Goal: Task Accomplishment & Management: Use online tool/utility

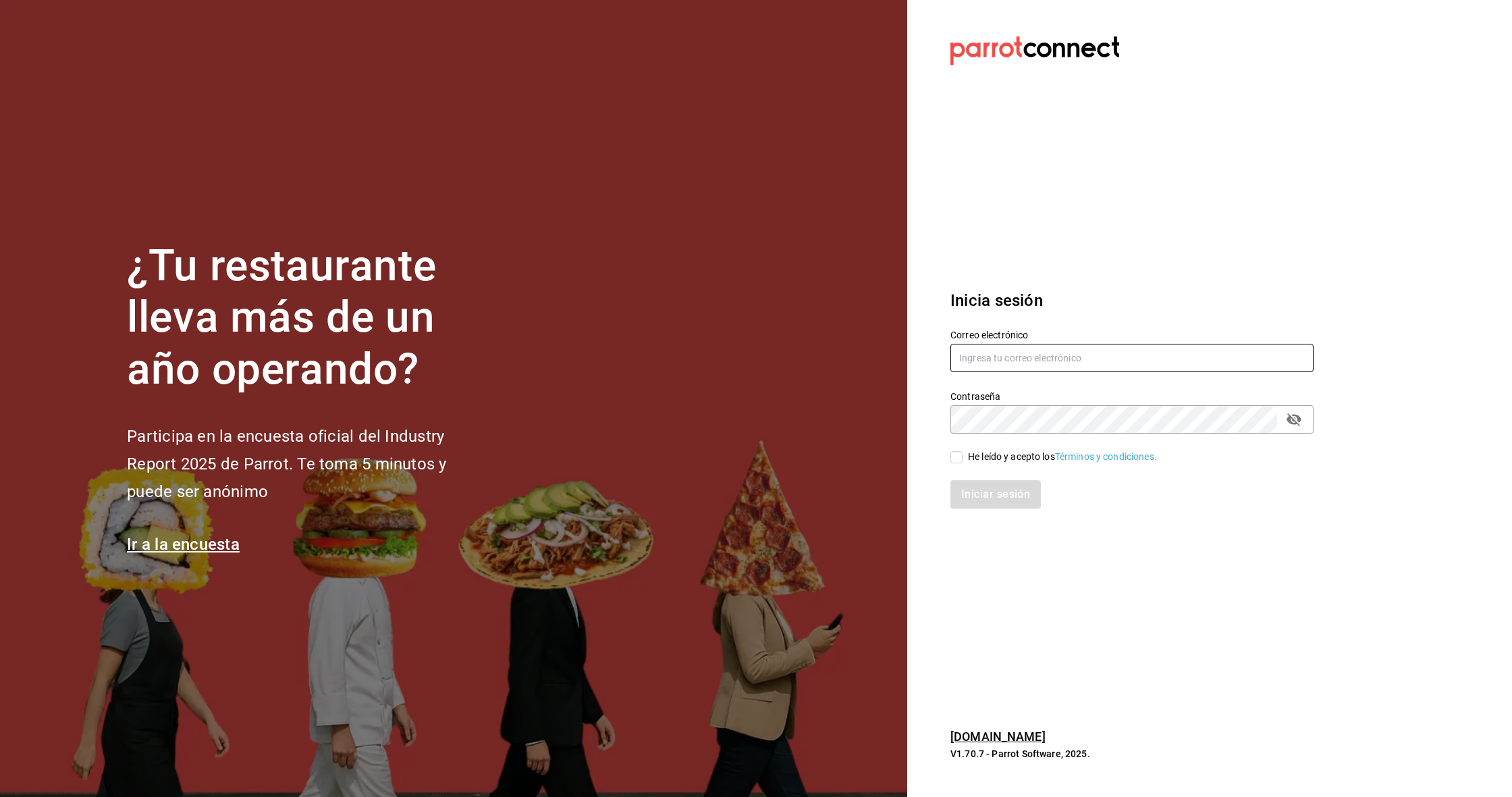
type input "Rmsfs.com@gmail.com"
drag, startPoint x: 1007, startPoint y: 451, endPoint x: 1004, endPoint y: 474, distance: 23.2
click at [1007, 451] on div "He leído y acepto los Términos y condiciones." at bounding box center [1062, 456] width 189 height 14
click at [963, 451] on input "He leído y acepto los Términos y condiciones." at bounding box center [957, 457] width 12 height 12
checkbox input "true"
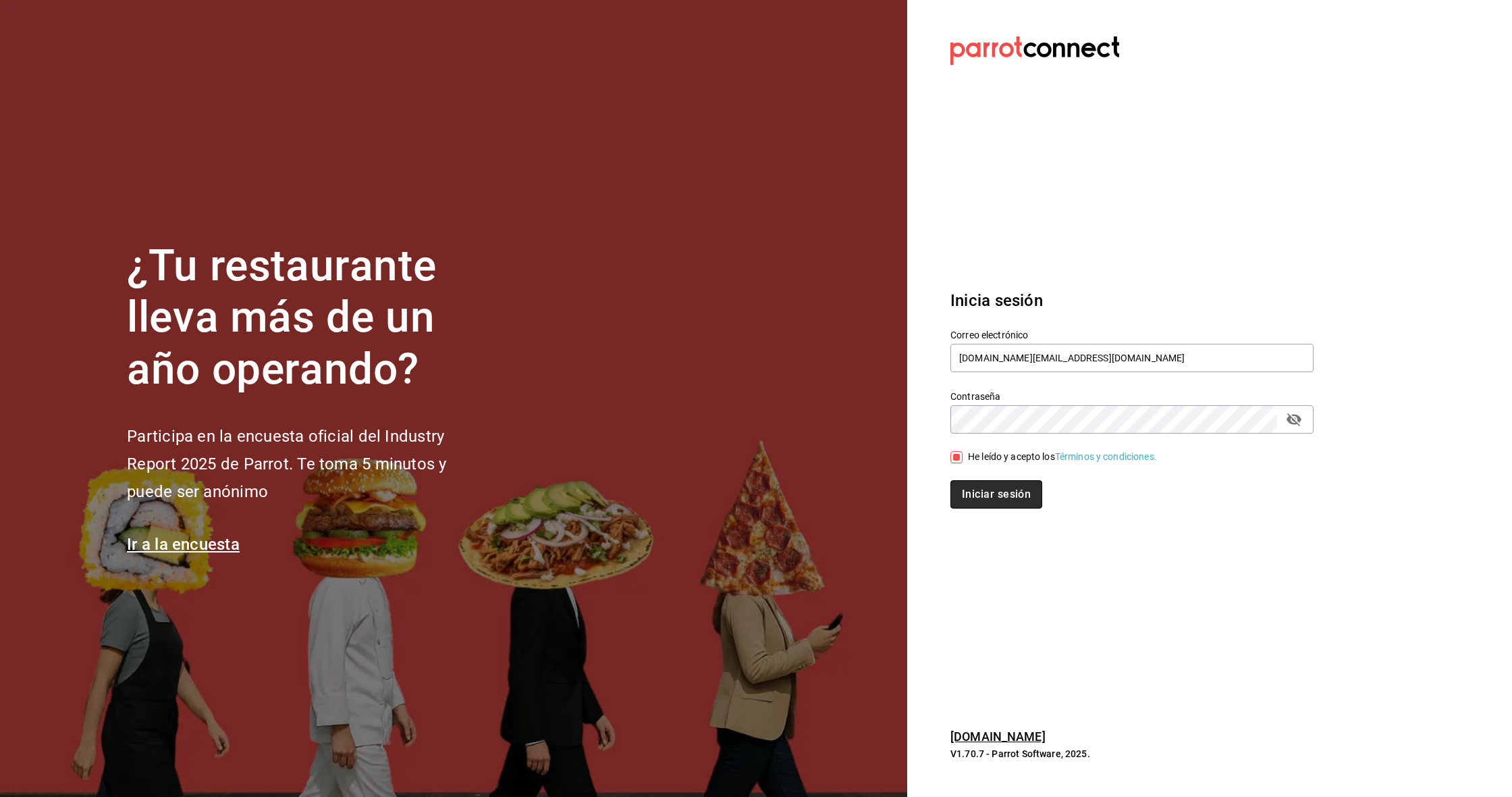
click at [1003, 484] on button "Iniciar sesión" at bounding box center [997, 494] width 92 height 29
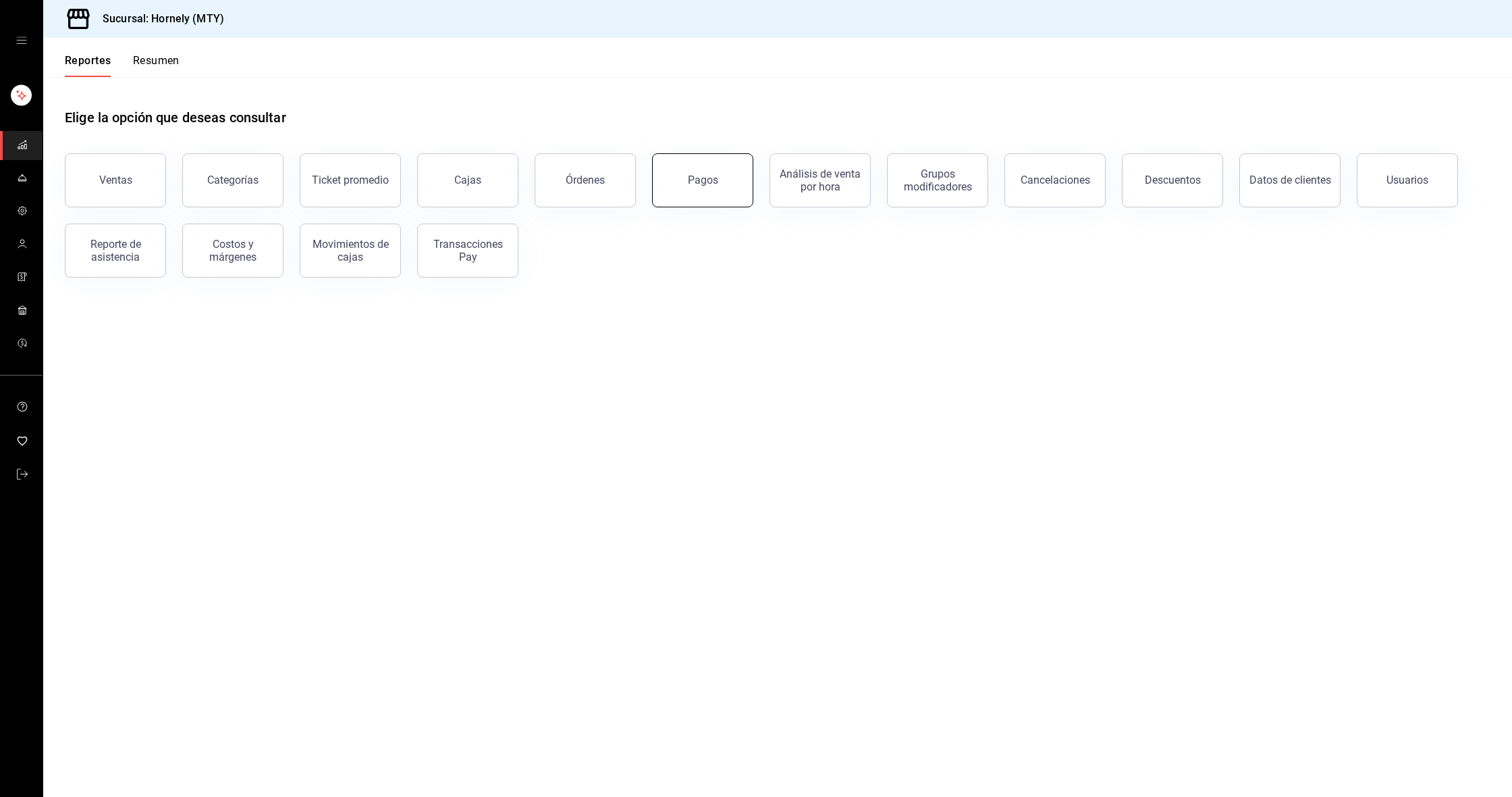
click at [688, 178] on button "Pagos" at bounding box center [702, 180] width 101 height 54
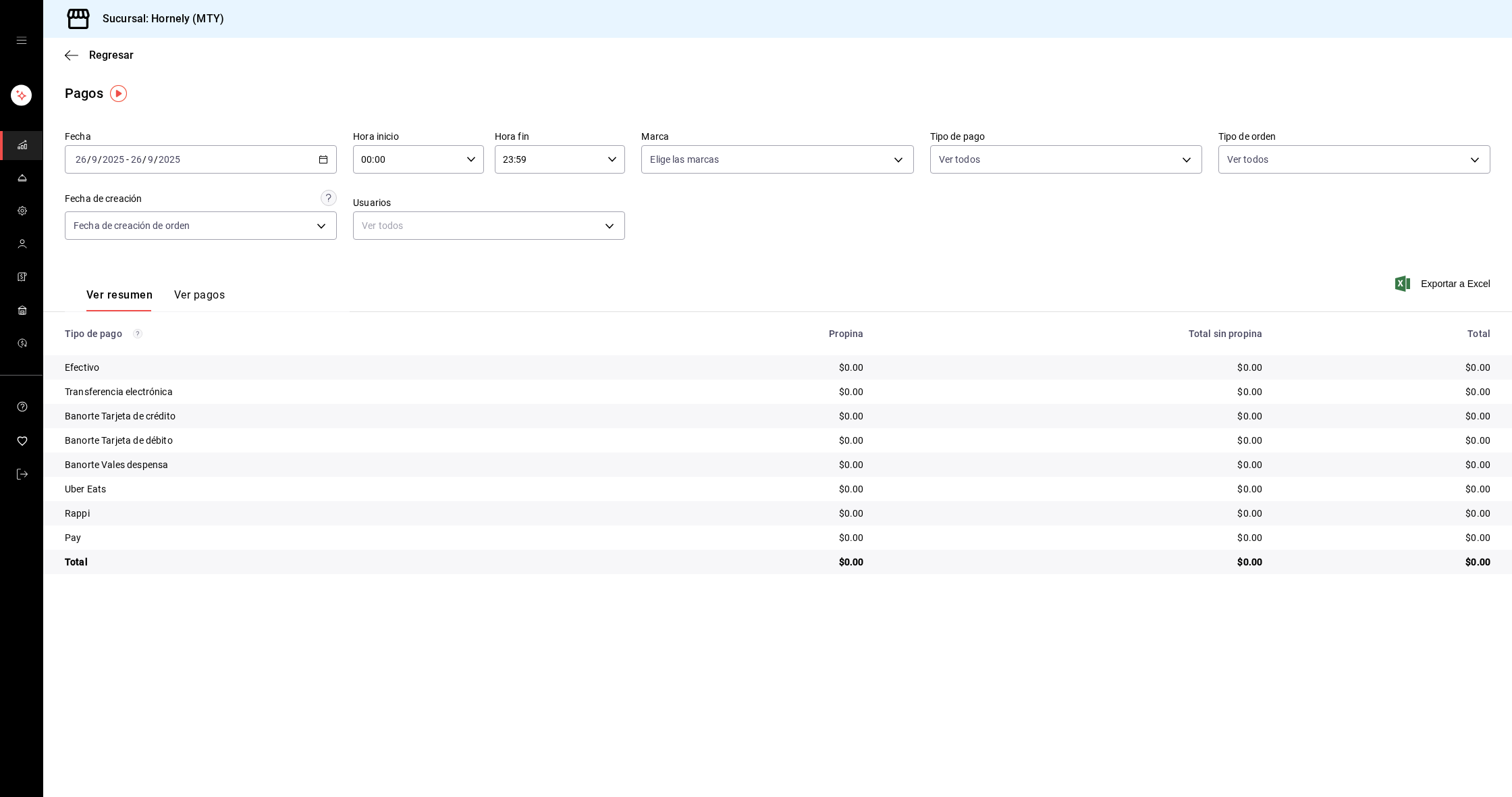
click at [279, 153] on div "[DATE] [DATE] - [DATE] [DATE]" at bounding box center [201, 159] width 272 height 29
click at [118, 226] on span "Ayer" at bounding box center [128, 230] width 105 height 14
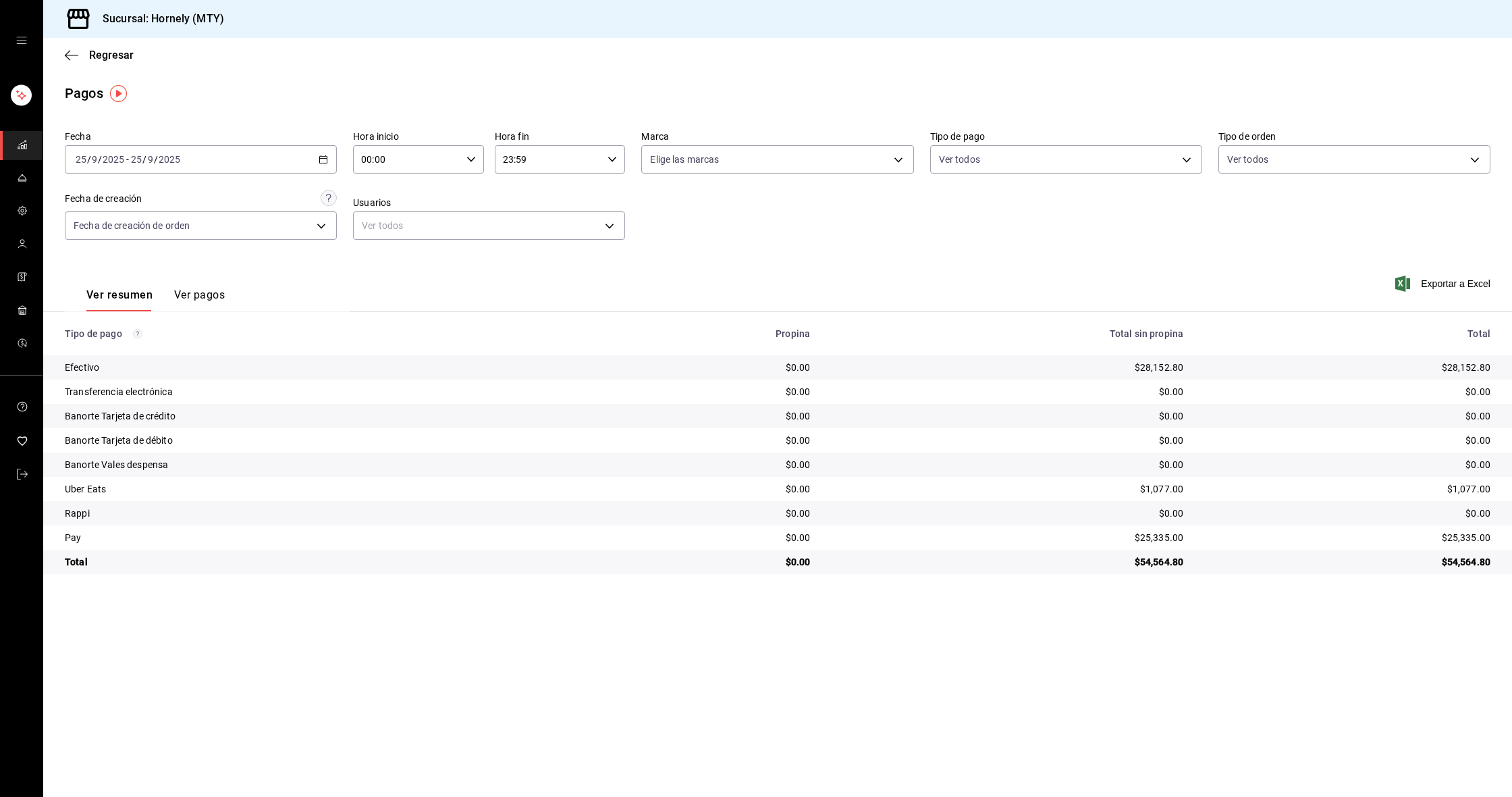
click at [1471, 367] on div "$28,152.80" at bounding box center [1349, 367] width 286 height 14
copy div "28,152.80"
click at [1465, 538] on div "$25,335.00" at bounding box center [1349, 537] width 286 height 14
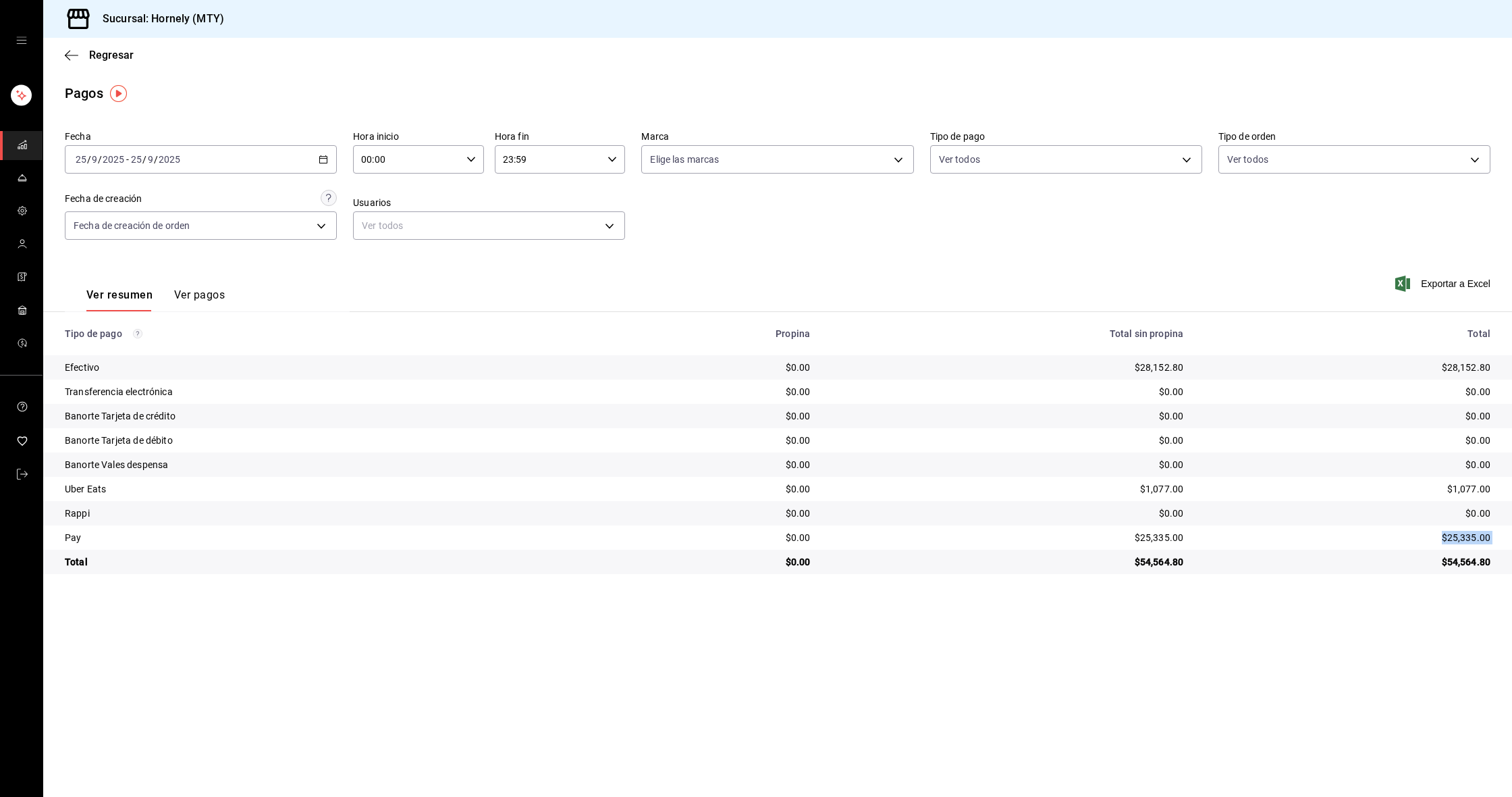
click at [1465, 538] on div "$25,335.00" at bounding box center [1349, 537] width 286 height 14
copy div "$25,335.00"
click at [1467, 489] on div "$1,077.00" at bounding box center [1349, 489] width 286 height 14
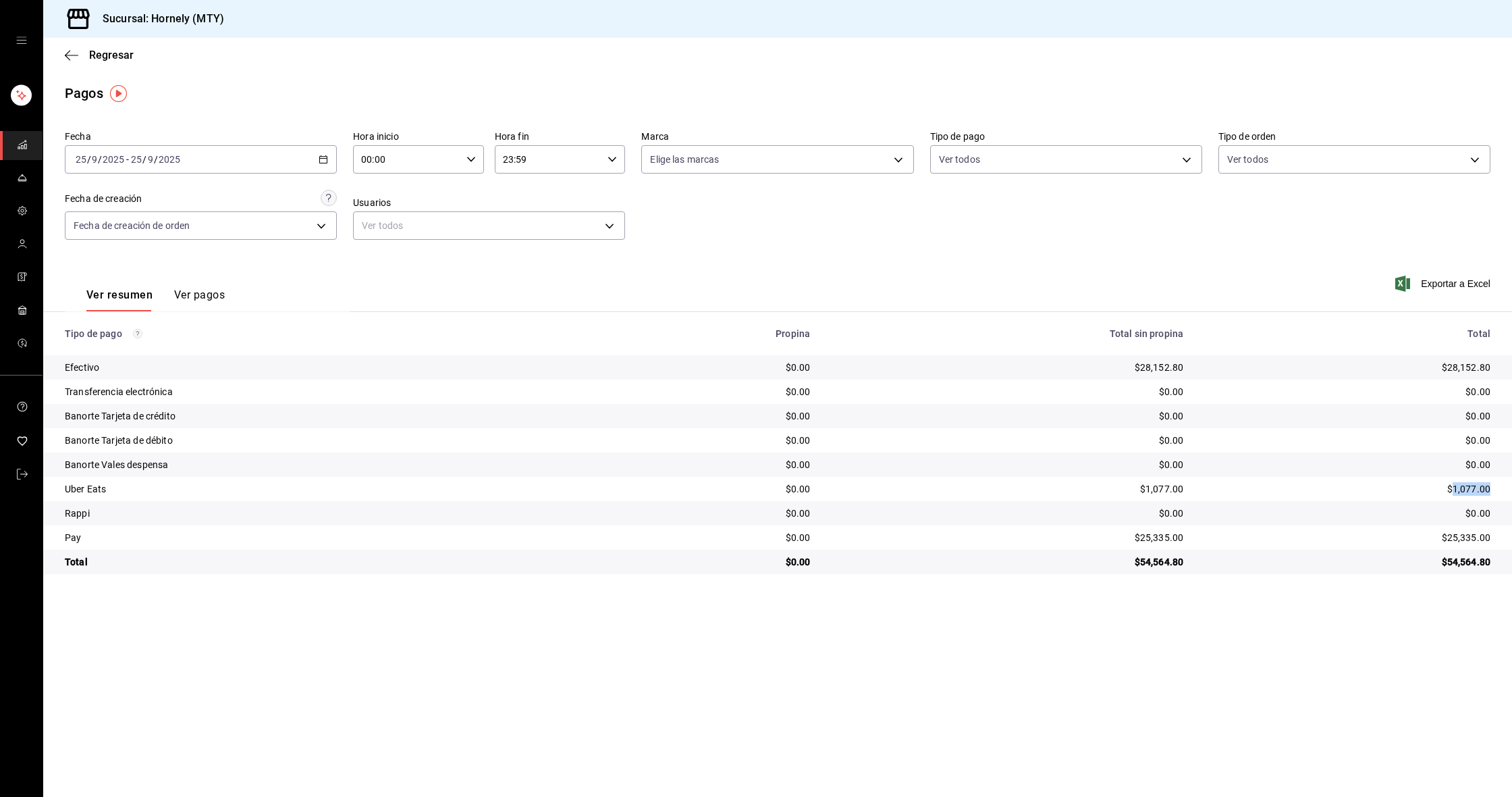
click at [1467, 489] on div "$1,077.00" at bounding box center [1349, 489] width 286 height 14
copy div "$1,077.00"
click at [981, 306] on div "Ver resumen Ver pagos Exportar a Excel" at bounding box center [778, 292] width 1469 height 72
click at [997, 294] on div "Ver resumen Ver pagos Exportar a Excel" at bounding box center [778, 292] width 1469 height 72
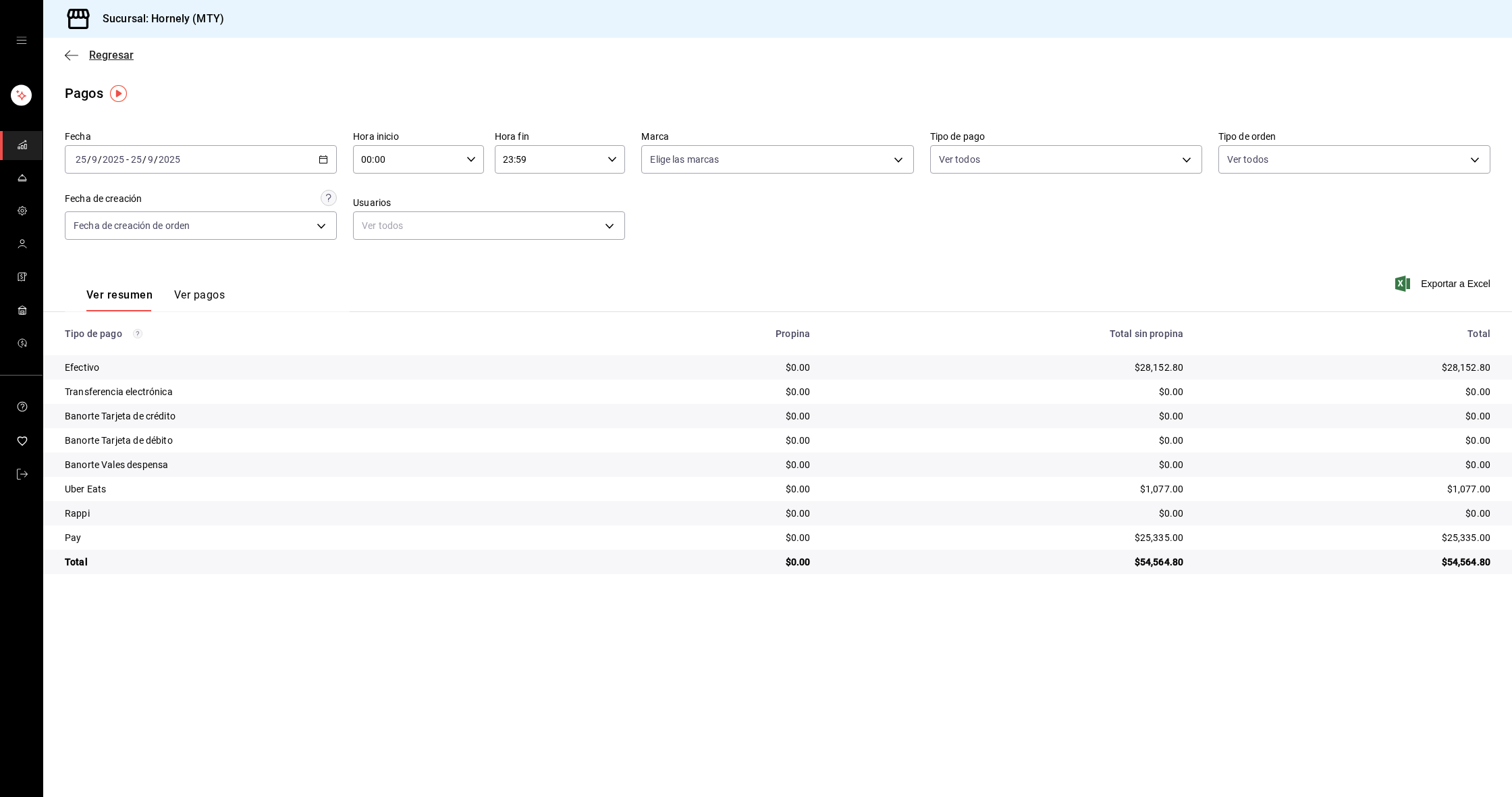
click at [77, 54] on icon "button" at bounding box center [72, 55] width 14 height 12
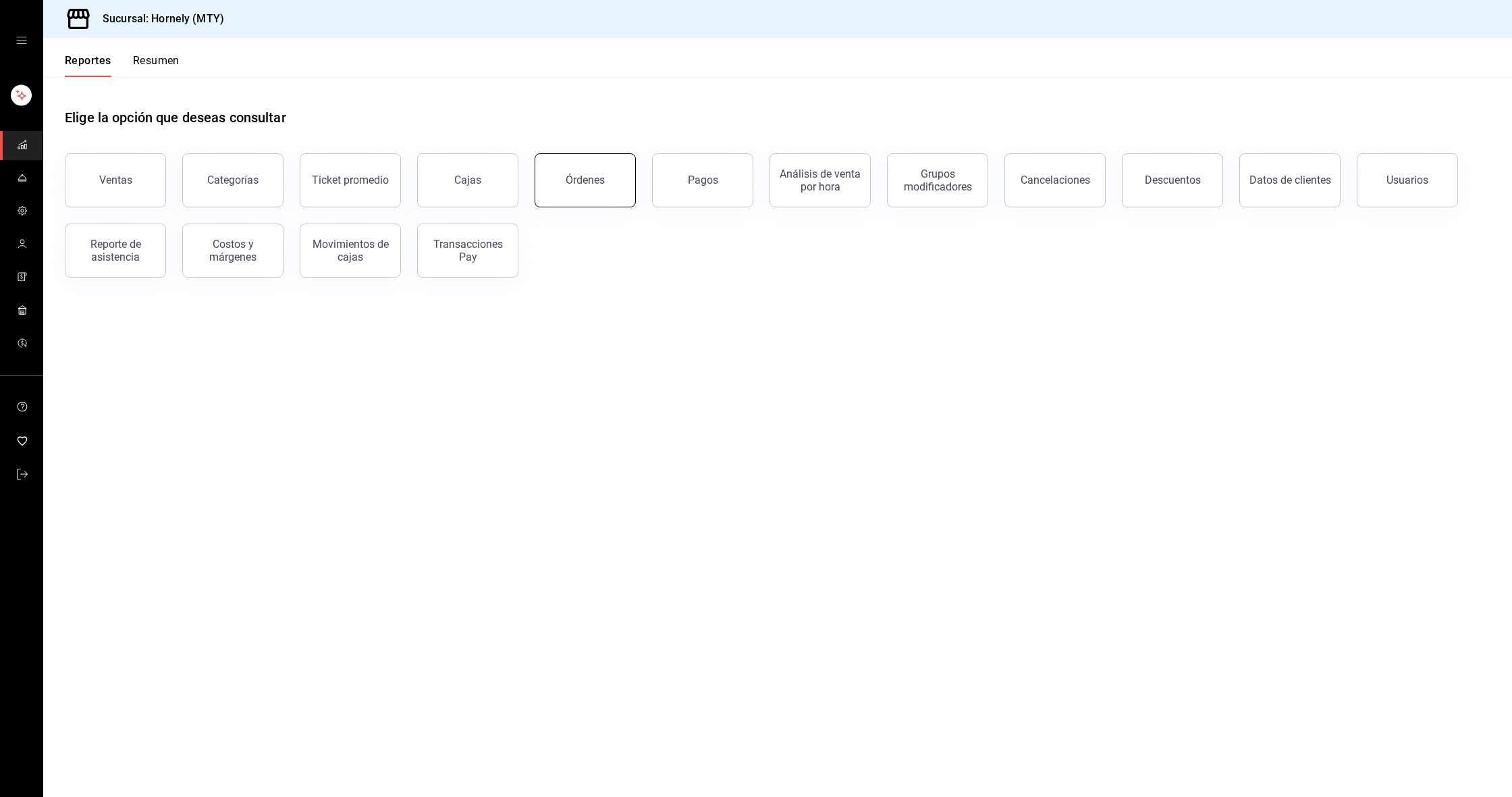
click at [616, 187] on button "Órdenes" at bounding box center [585, 180] width 101 height 54
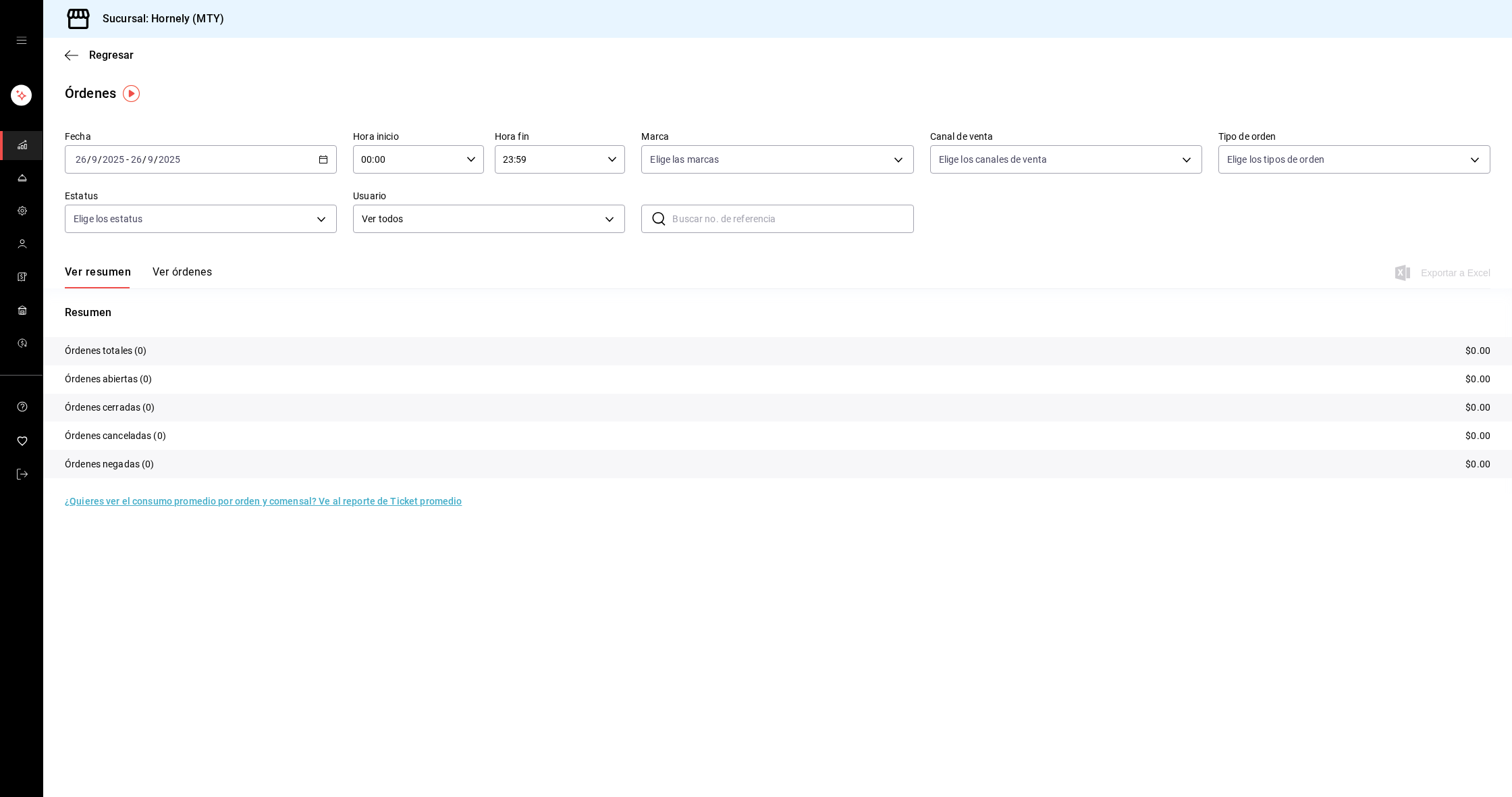
click at [310, 162] on div "[DATE] [DATE] - [DATE] [DATE]" at bounding box center [201, 159] width 272 height 29
drag, startPoint x: 137, startPoint y: 229, endPoint x: 163, endPoint y: 238, distance: 27.5
click at [138, 229] on span "Ayer" at bounding box center [128, 230] width 105 height 14
click at [150, 350] on p "Órdenes totales (415)" at bounding box center [111, 350] width 93 height 14
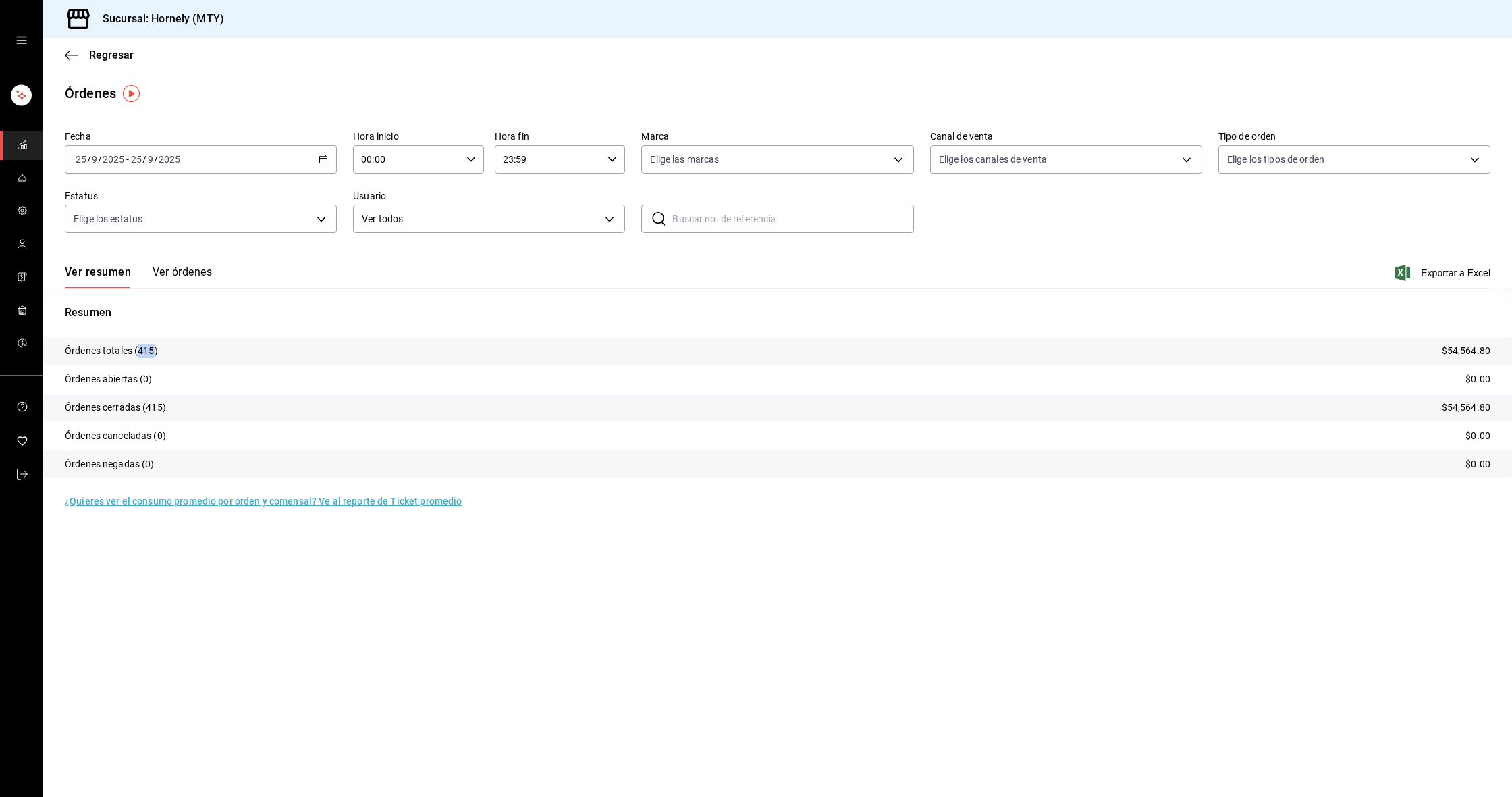
copy p "415"
click at [17, 147] on icon "mailbox folders" at bounding box center [22, 145] width 11 height 11
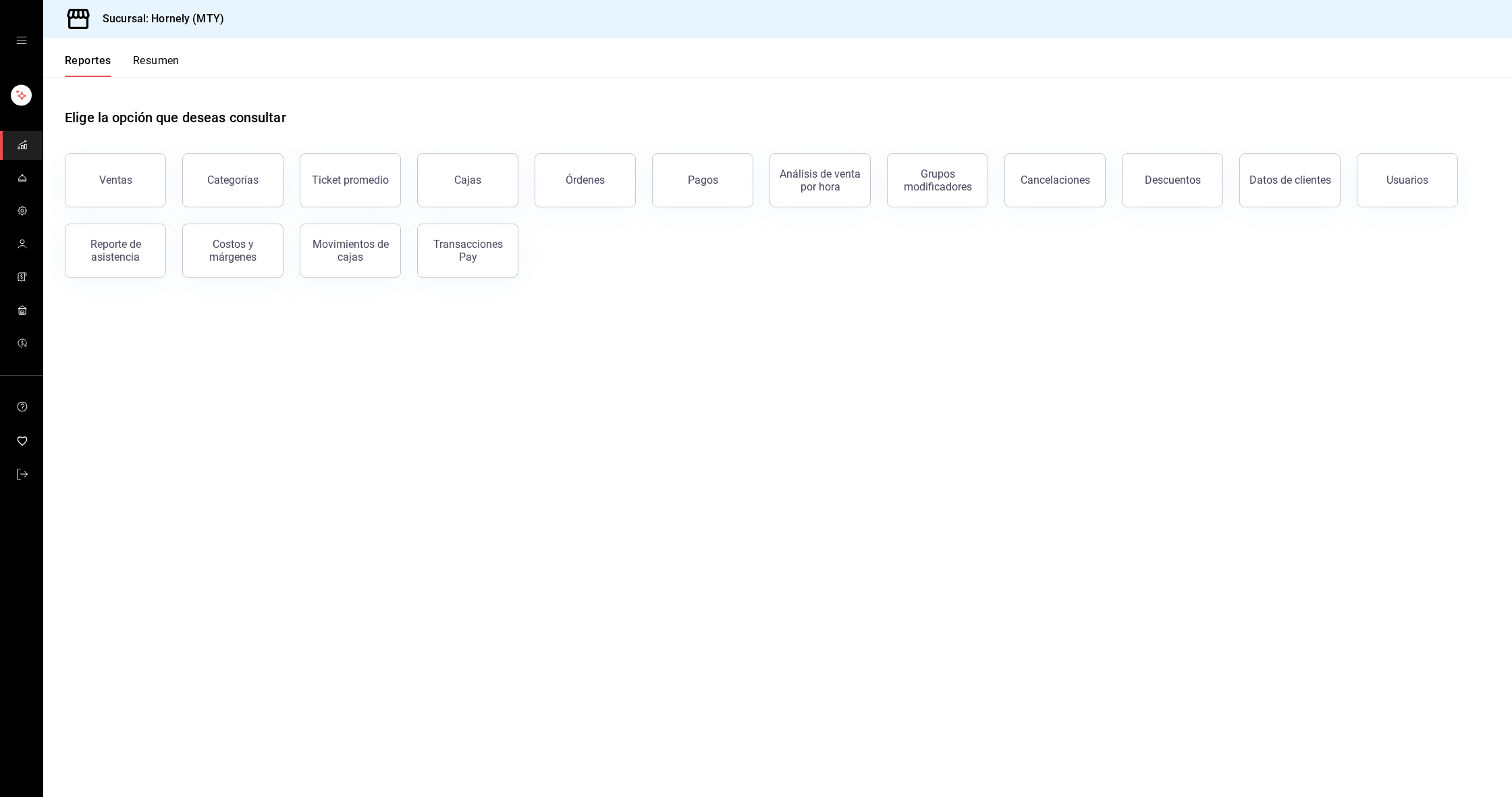
drag, startPoint x: 599, startPoint y: 281, endPoint x: 610, endPoint y: 229, distance: 53.2
click at [599, 281] on div "Elige la opción que deseas consultar Ventas Categorías Ticket promedio Cajas Ór…" at bounding box center [778, 188] width 1469 height 222
click at [387, 249] on div "Movimientos de cajas" at bounding box center [350, 251] width 84 height 26
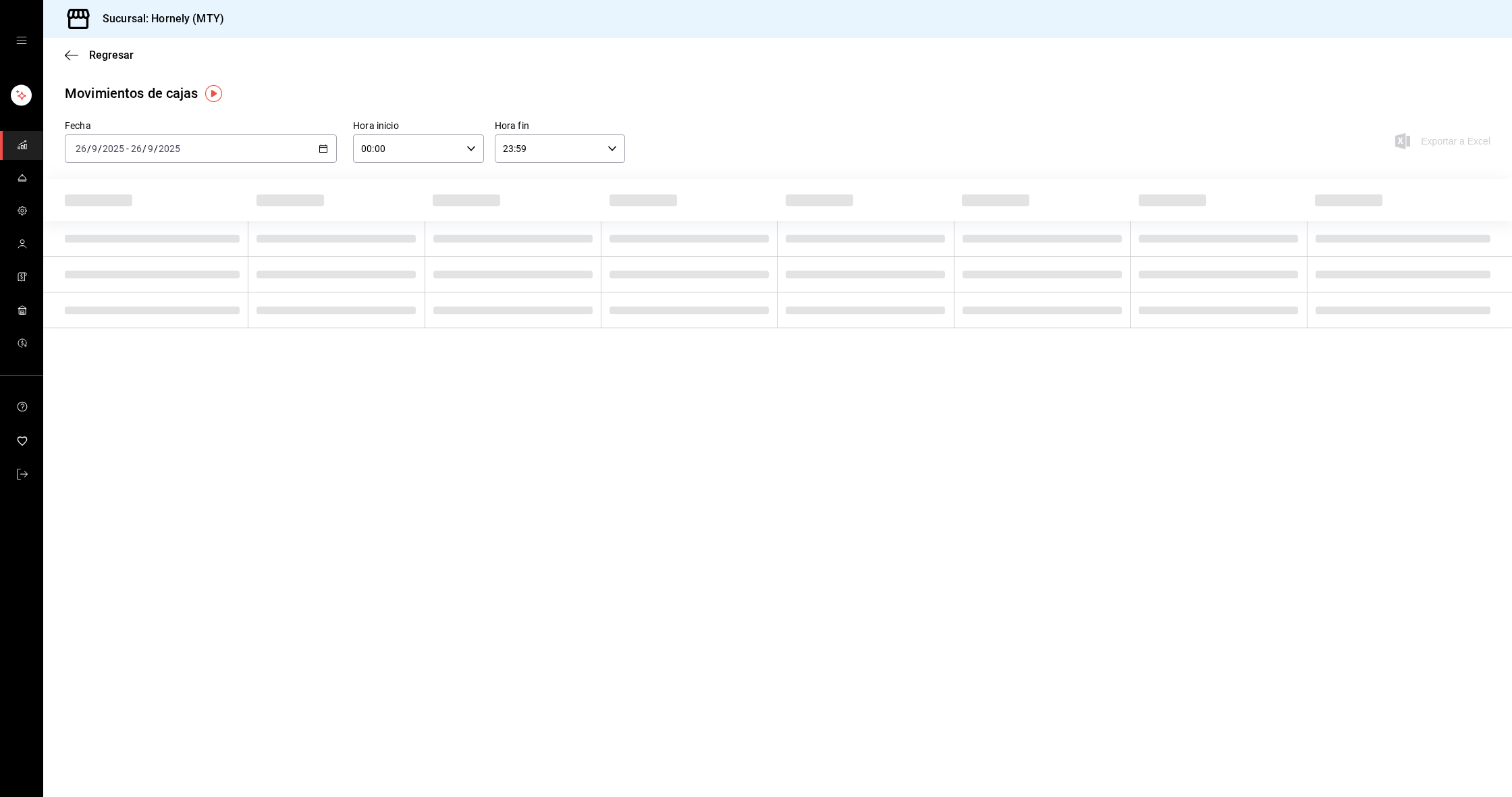
click at [322, 143] on div "[DATE] [DATE] - [DATE] [DATE]" at bounding box center [201, 149] width 272 height 29
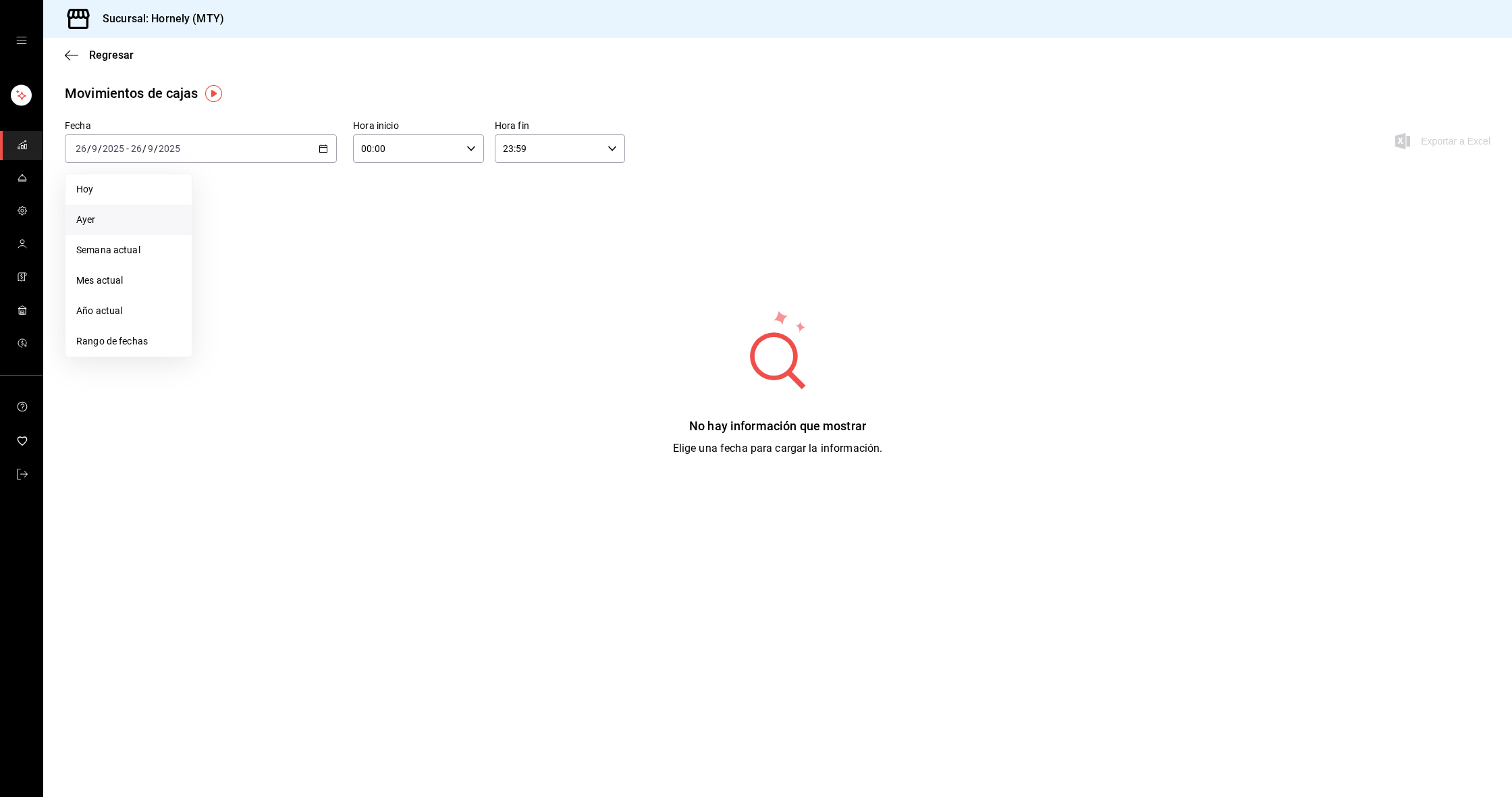
click at [137, 222] on span "Ayer" at bounding box center [128, 219] width 105 height 14
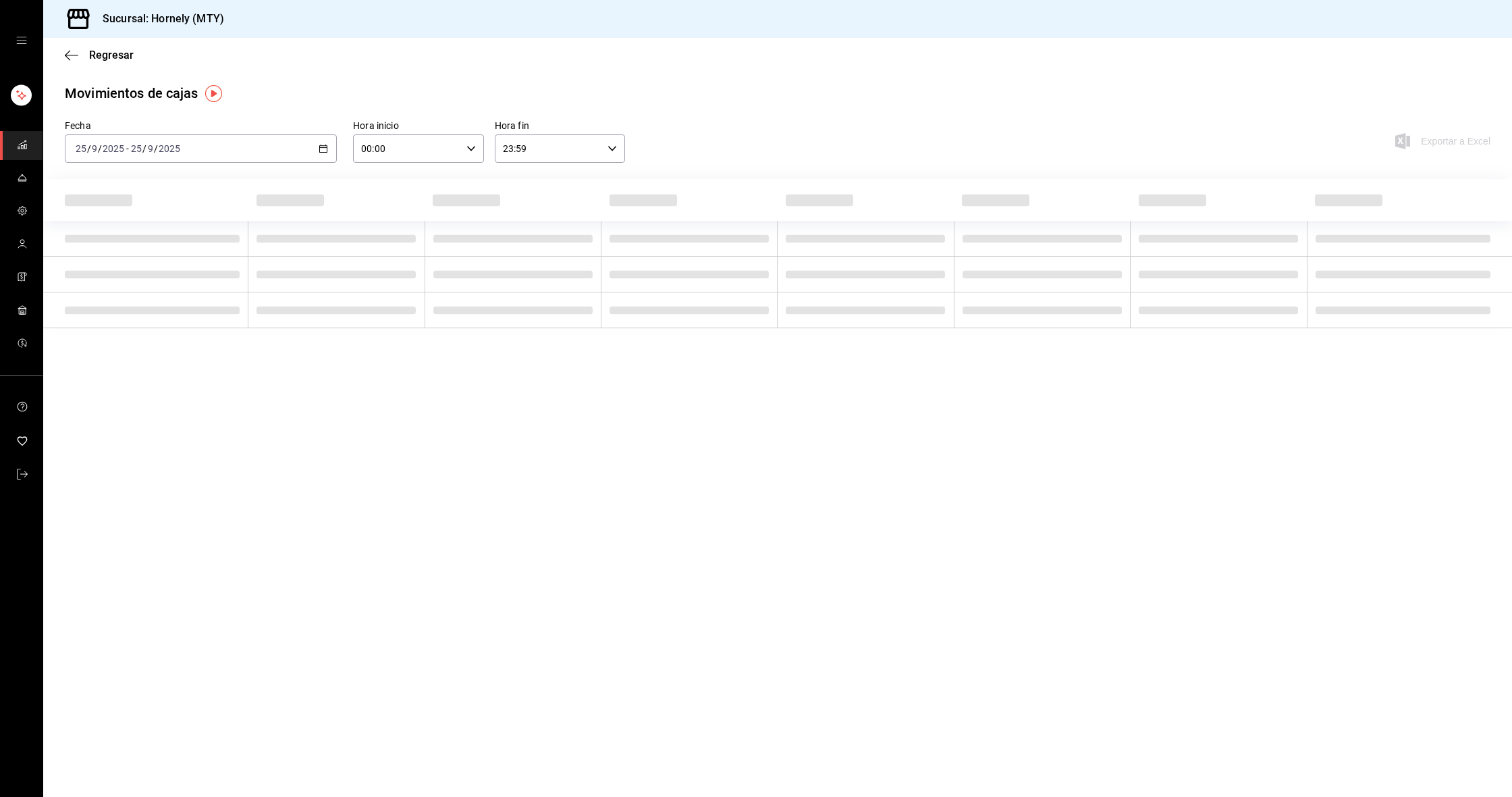
click at [798, 121] on div "Fecha [DATE] [DATE] - [DATE] [DATE] Hora inicio 00:00 Hora inicio Hora fin 23:5…" at bounding box center [778, 150] width 1469 height 59
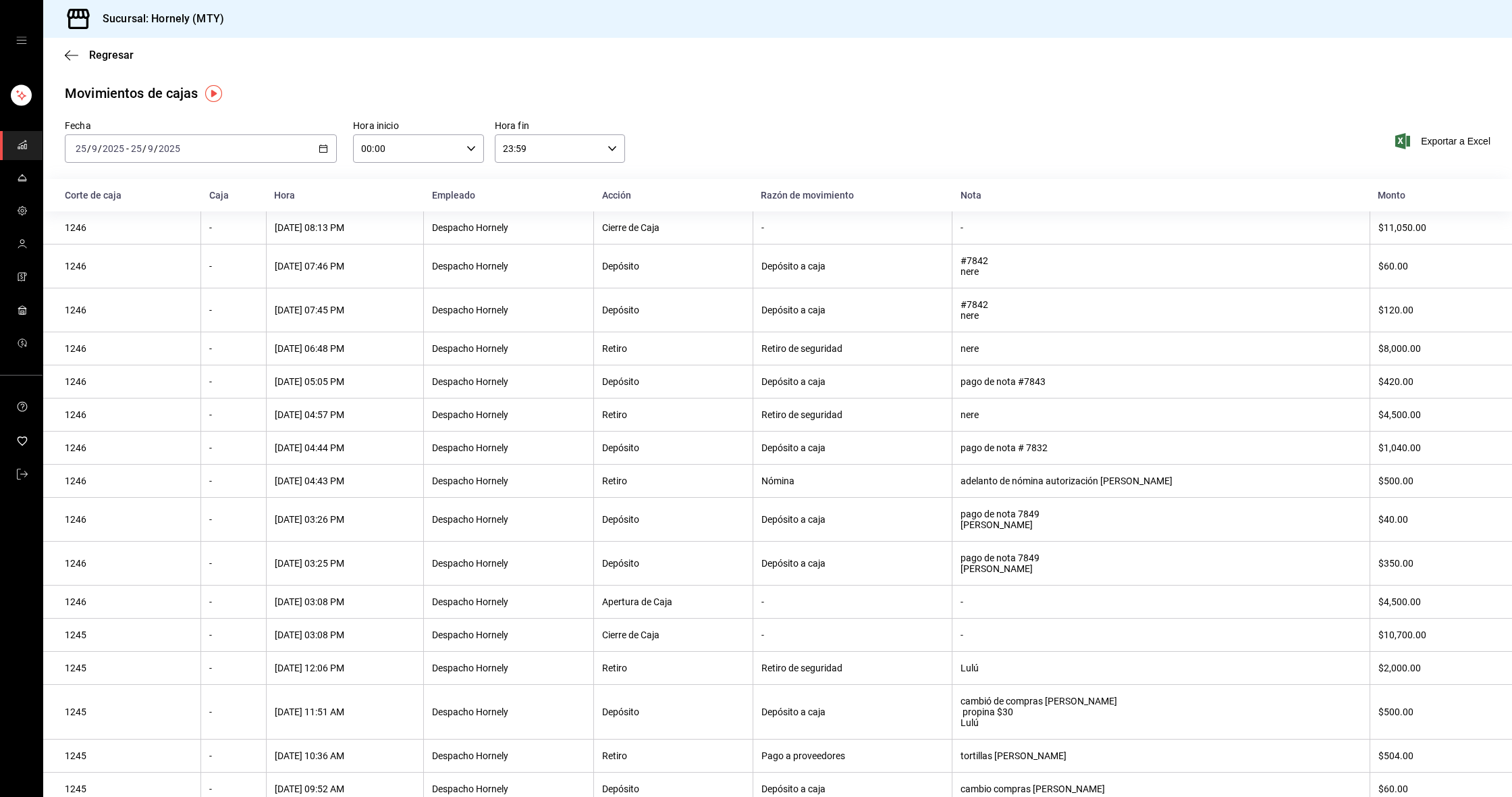
click at [290, 142] on div "[DATE] [DATE] - [DATE] [DATE]" at bounding box center [201, 149] width 272 height 29
click at [973, 100] on div "Movimientos de cajas" at bounding box center [777, 93] width 1426 height 20
click at [907, 90] on div "Movimientos de cajas" at bounding box center [777, 93] width 1426 height 20
click at [911, 95] on div "Movimientos de cajas" at bounding box center [777, 93] width 1426 height 20
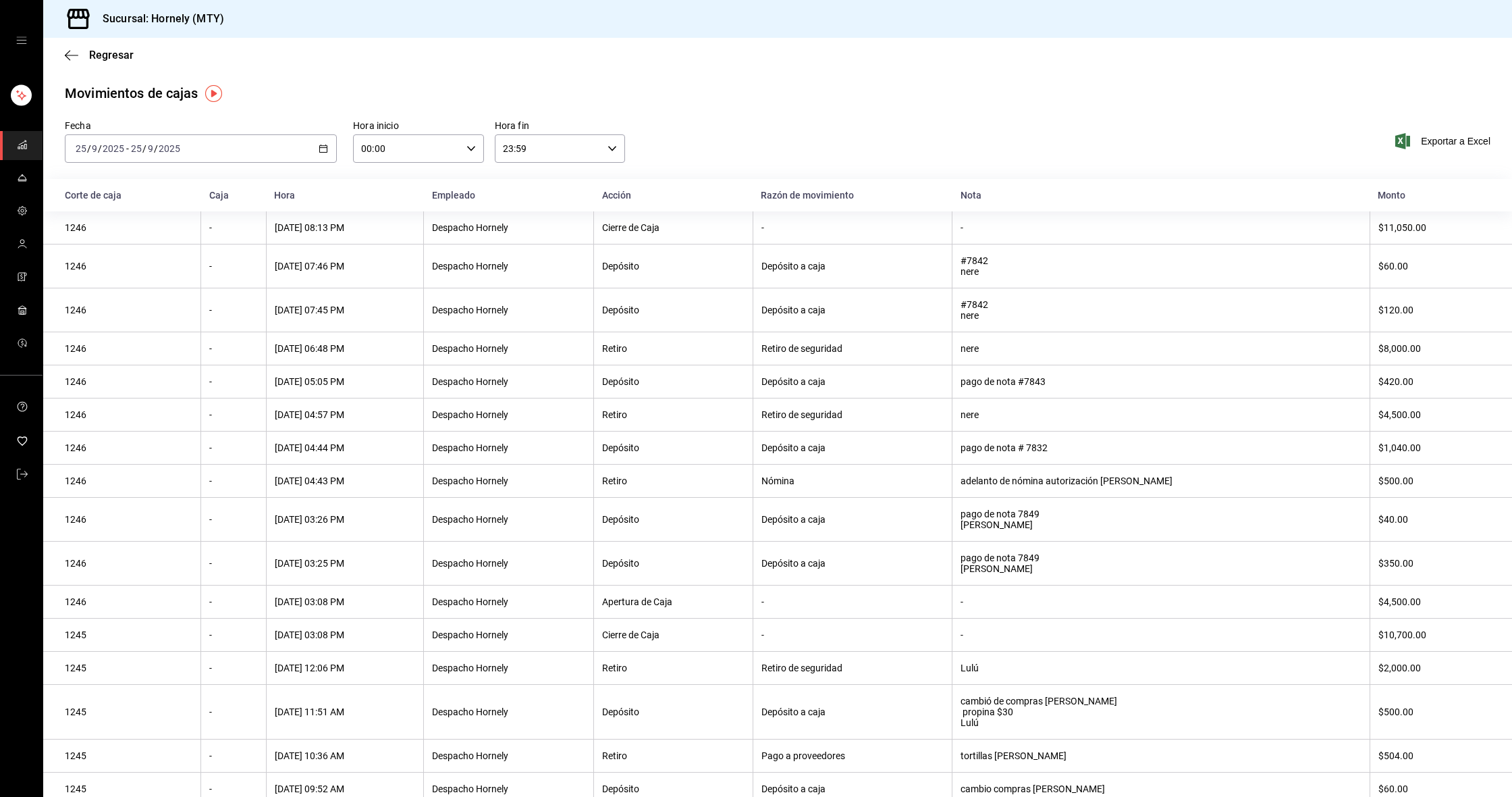
click at [930, 89] on div "Movimientos de cajas" at bounding box center [777, 93] width 1426 height 20
drag, startPoint x: 929, startPoint y: 137, endPoint x: 694, endPoint y: 120, distance: 235.6
click at [929, 137] on div "Fecha [DATE] [DATE] - [DATE] [DATE] Hora inicio 00:00 Hora inicio Hora fin 23:5…" at bounding box center [778, 150] width 1469 height 59
click at [701, 117] on div "Movimientos [PERSON_NAME] Fecha [DATE] [DATE] - [DATE] [DATE] Hora inicio 00:00…" at bounding box center [778, 496] width 1469 height 828
drag, startPoint x: 854, startPoint y: 68, endPoint x: 444, endPoint y: 79, distance: 410.1
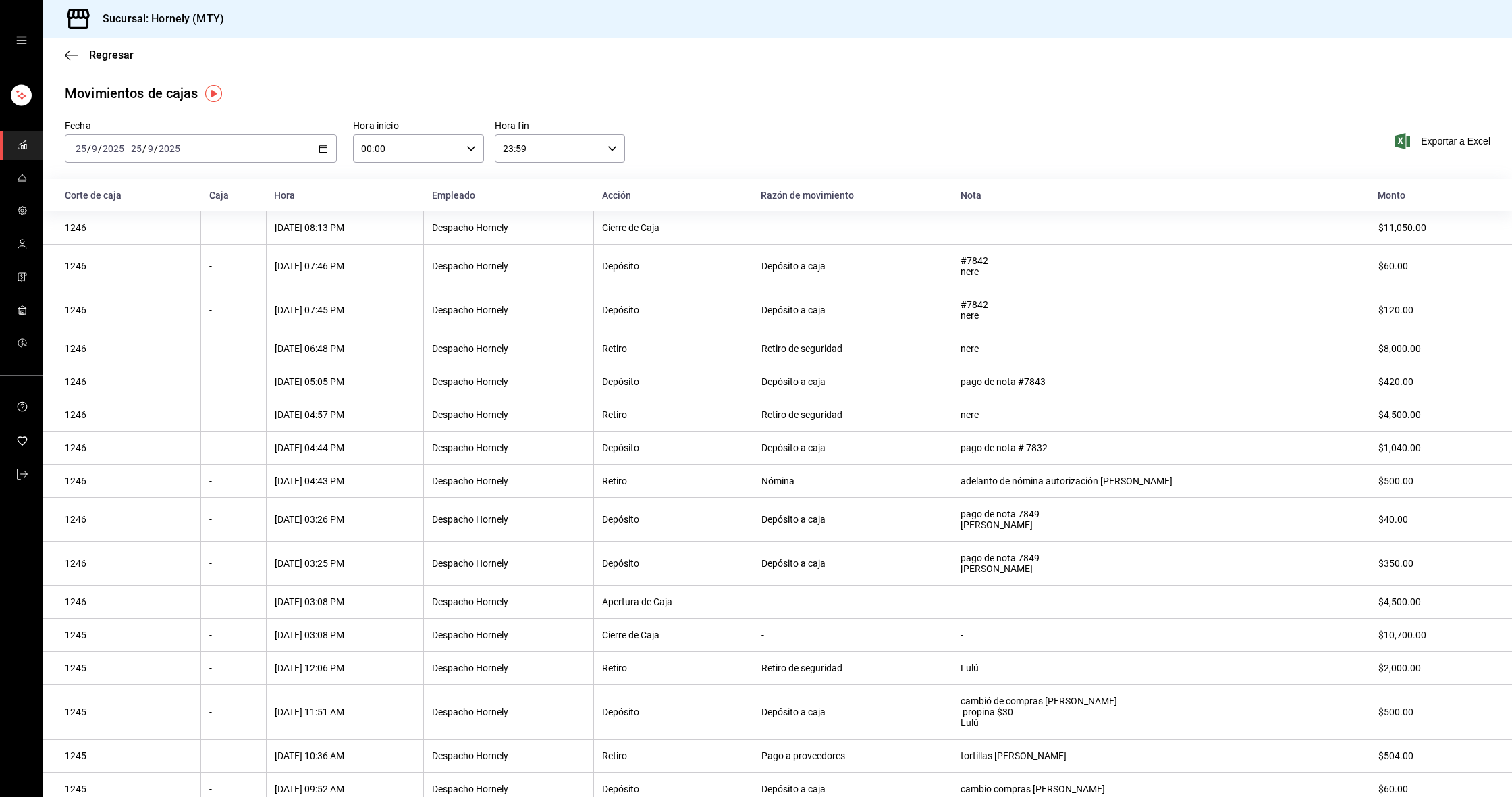
click at [845, 74] on main "Regresar Movimientos [PERSON_NAME] Fecha [DATE] [DATE] - [DATE] [DATE] Hora ini…" at bounding box center [778, 474] width 1469 height 872
click at [83, 56] on span "Regresar" at bounding box center [99, 55] width 69 height 13
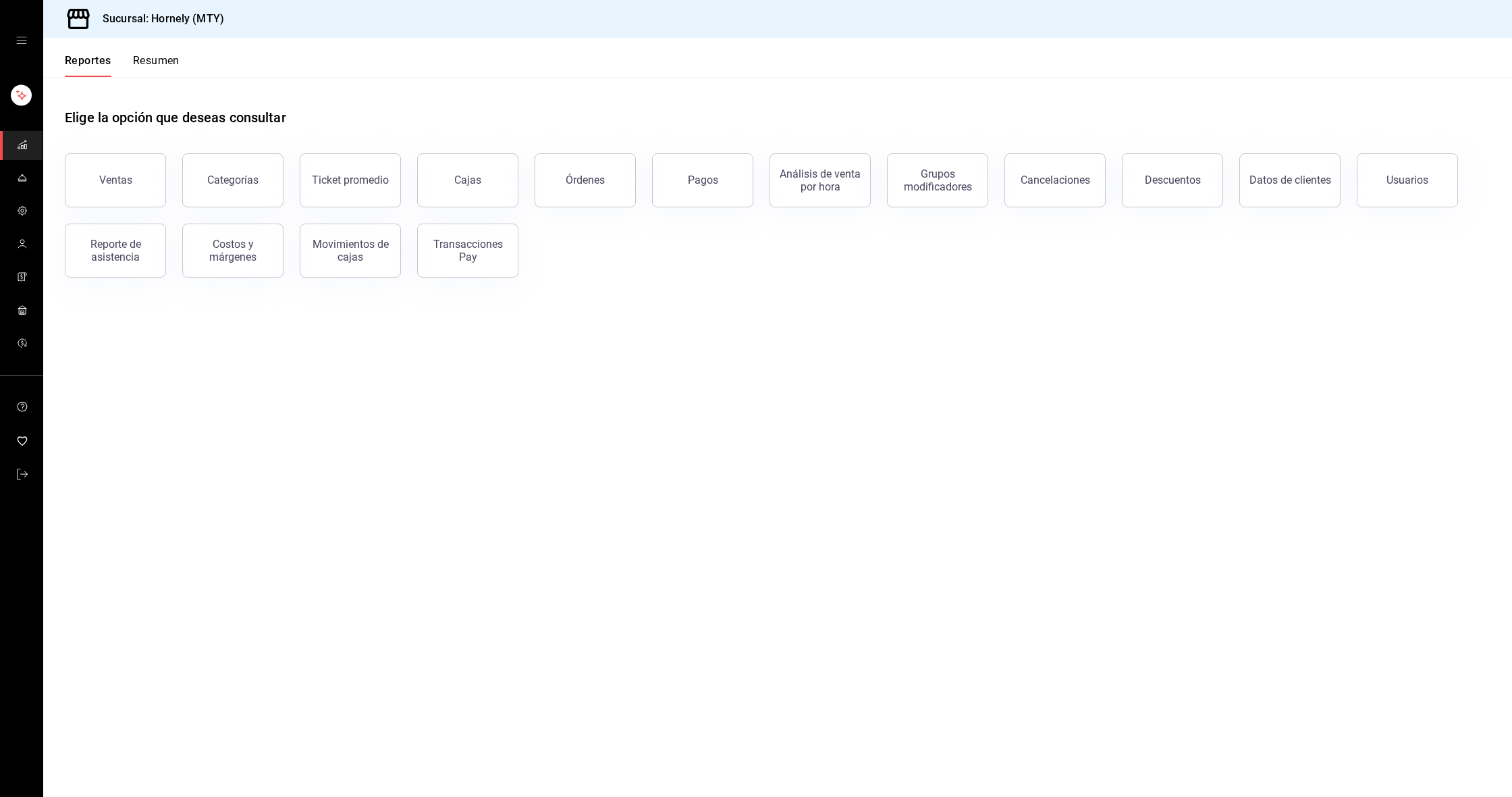
click at [26, 41] on icon "open drawer" at bounding box center [21, 41] width 11 height 11
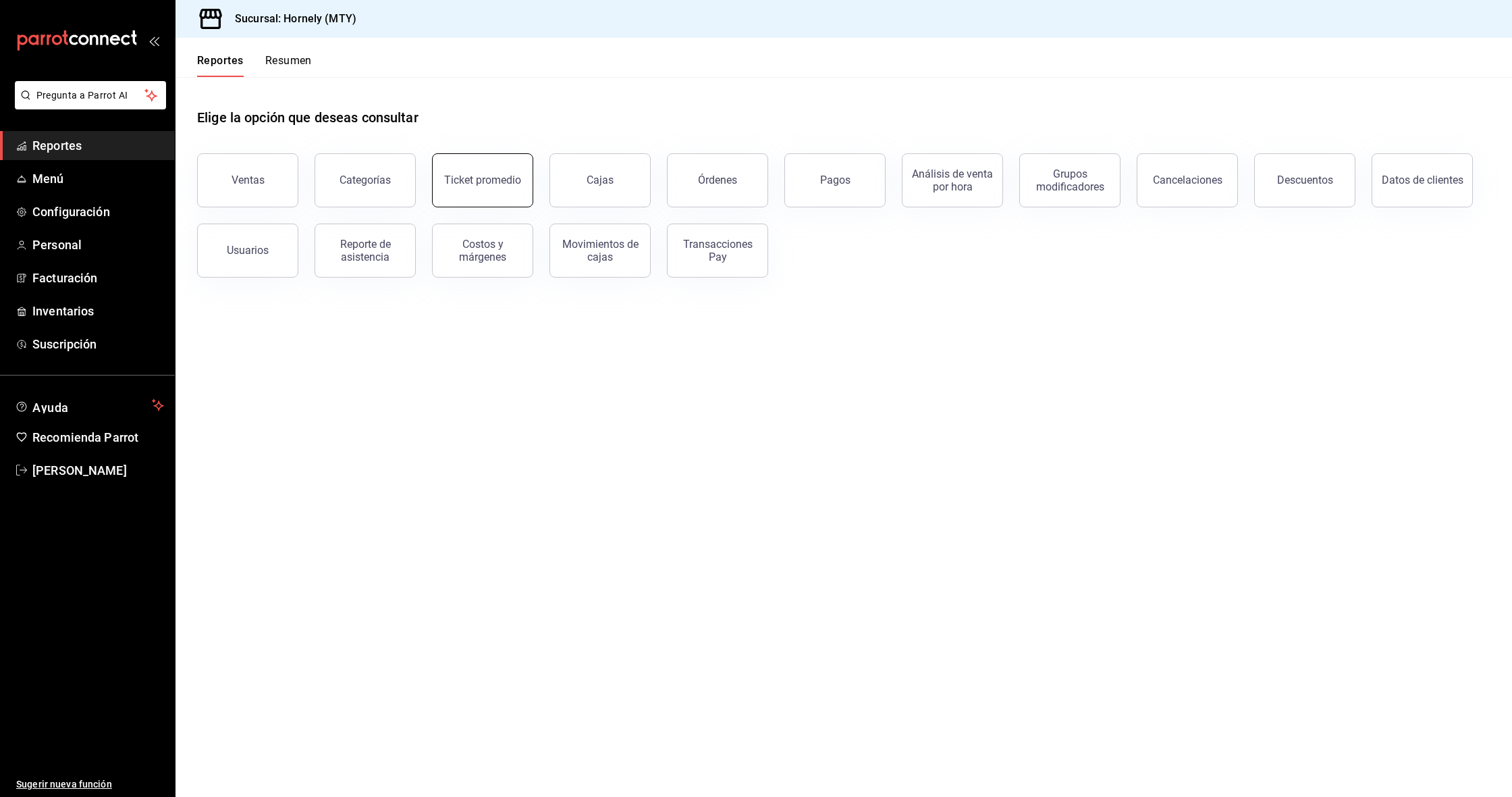
scroll to position [1, 0]
click at [696, 364] on main "Elige la opción que deseas consultar Ventas Categorías Ticket promedio Cajas Ór…" at bounding box center [843, 437] width 1336 height 720
click at [602, 182] on div "Cajas" at bounding box center [601, 179] width 28 height 16
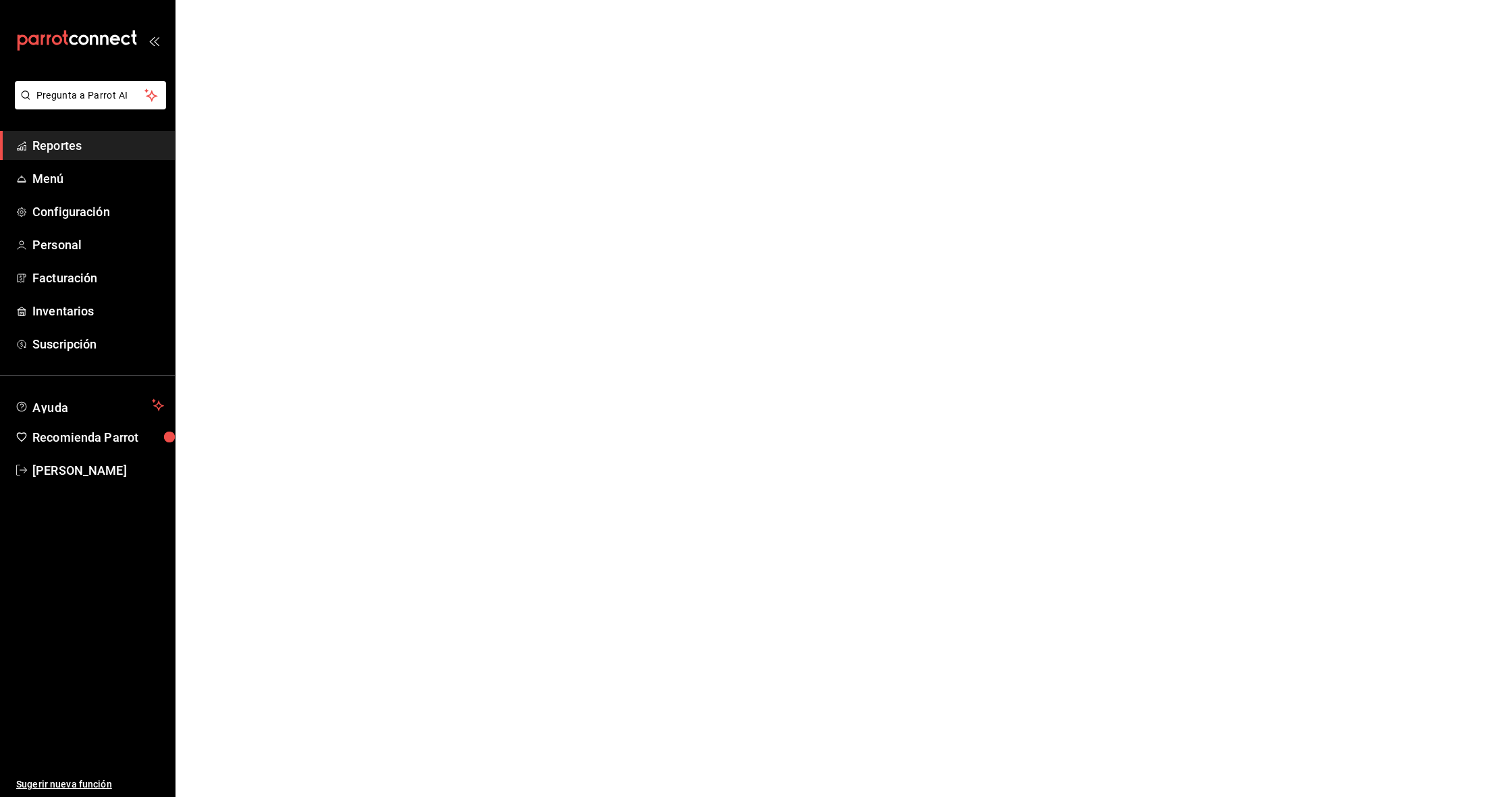
scroll to position [1, 0]
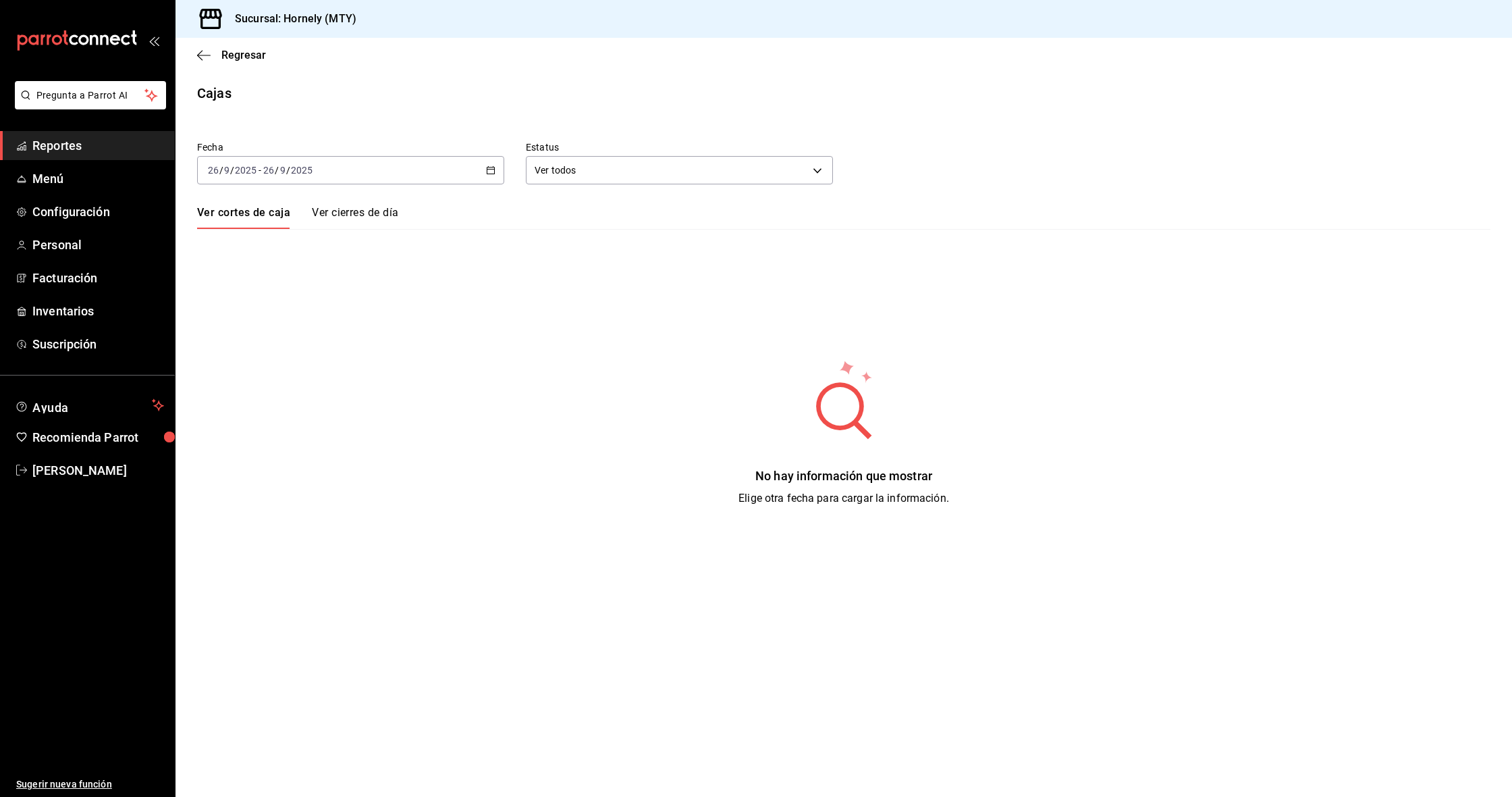
click at [450, 169] on div "[DATE] [DATE] - [DATE] [DATE]" at bounding box center [350, 170] width 307 height 29
click at [272, 248] on li "Ayer" at bounding box center [261, 242] width 126 height 31
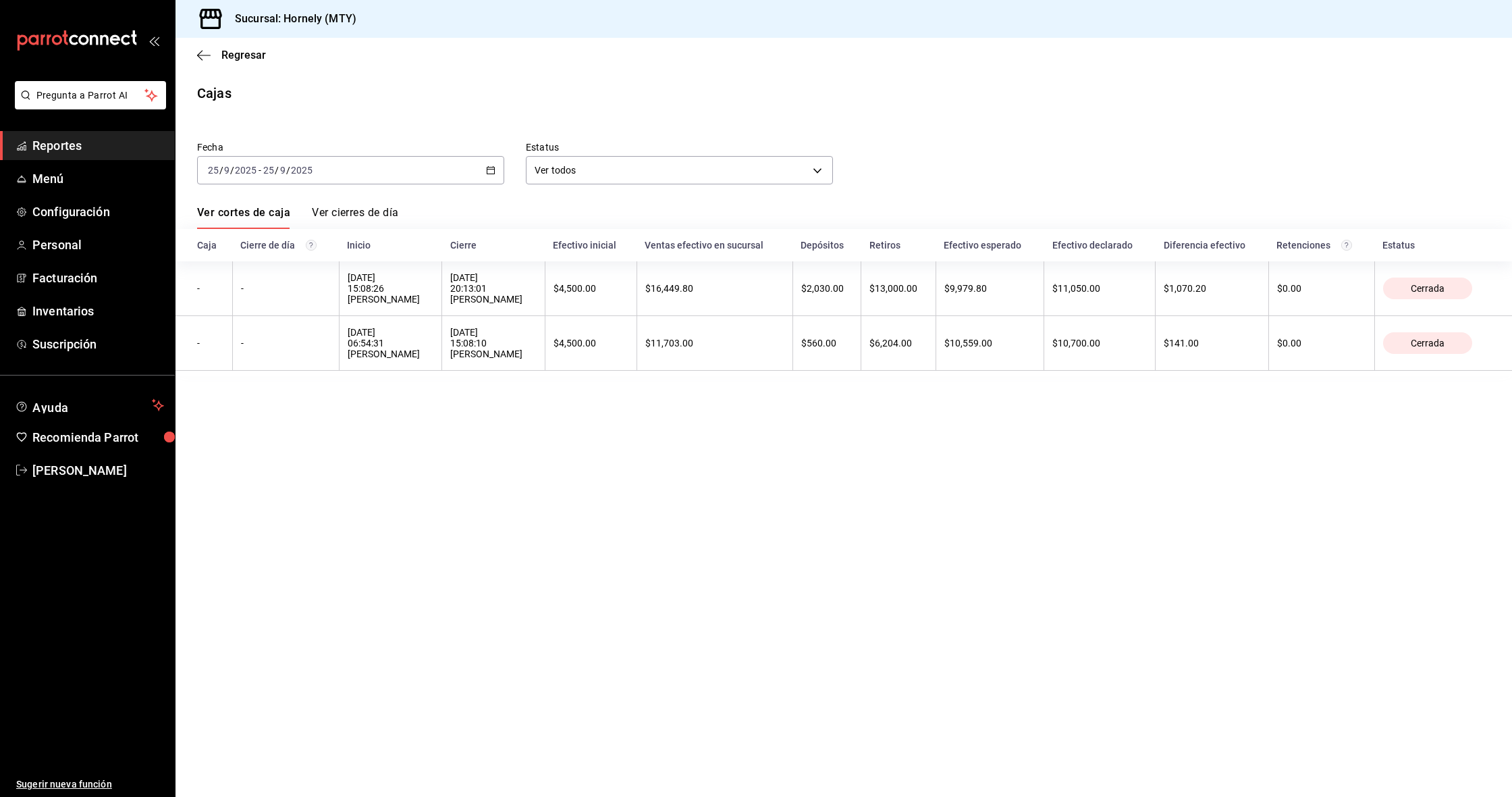
click at [1028, 164] on div "Fecha [DATE] [DATE] - [DATE] [DATE] Estatus Ver todos ALL" at bounding box center [833, 152] width 1315 height 65
click at [61, 272] on span "Facturación" at bounding box center [98, 278] width 132 height 19
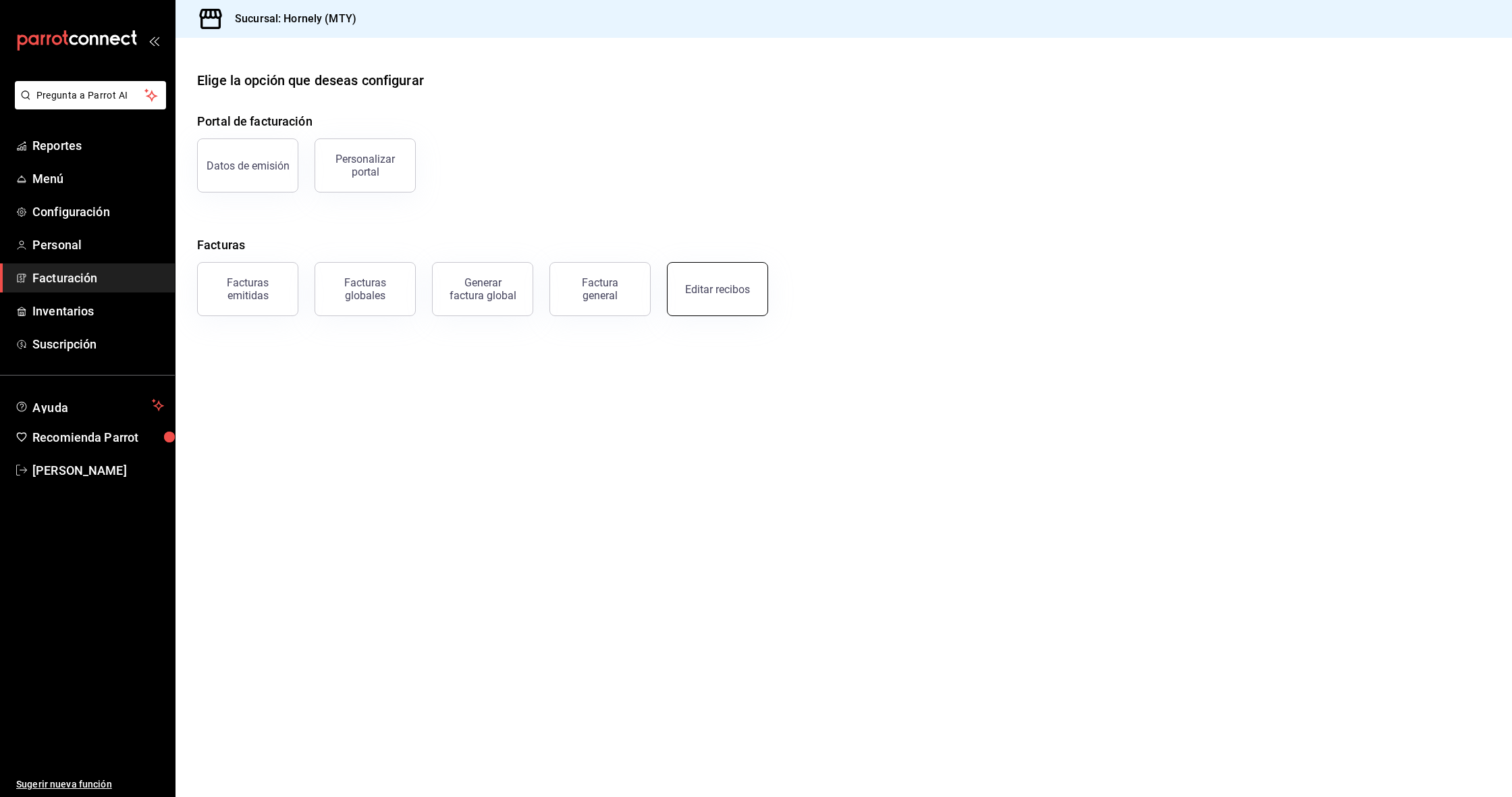
click at [668, 290] on div "Editar recibos" at bounding box center [710, 281] width 117 height 71
click at [737, 297] on button "Editar recibos" at bounding box center [717, 289] width 101 height 54
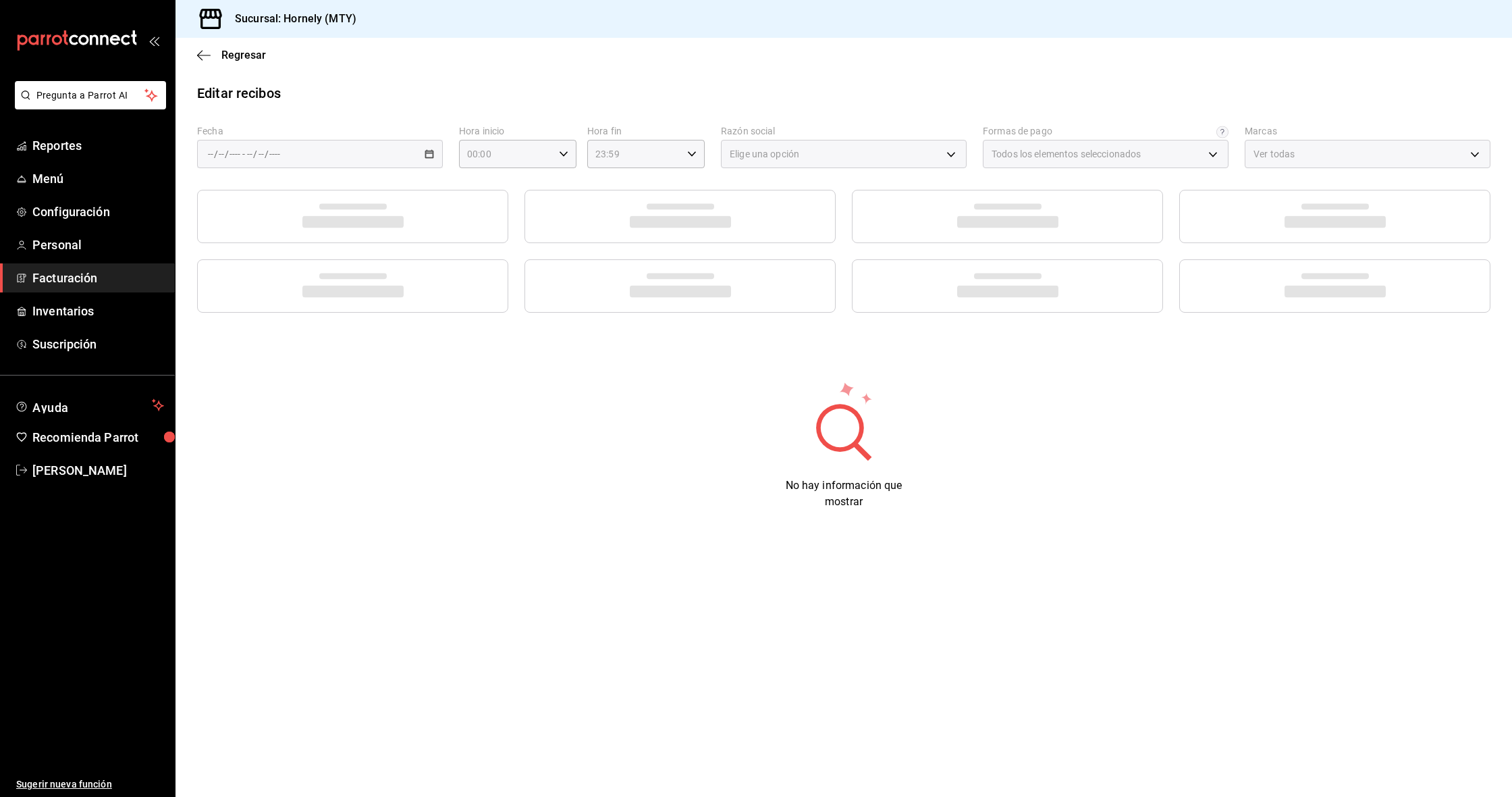
type input "fb0911c4-8c81-440c-afc8-d8364f99058a"
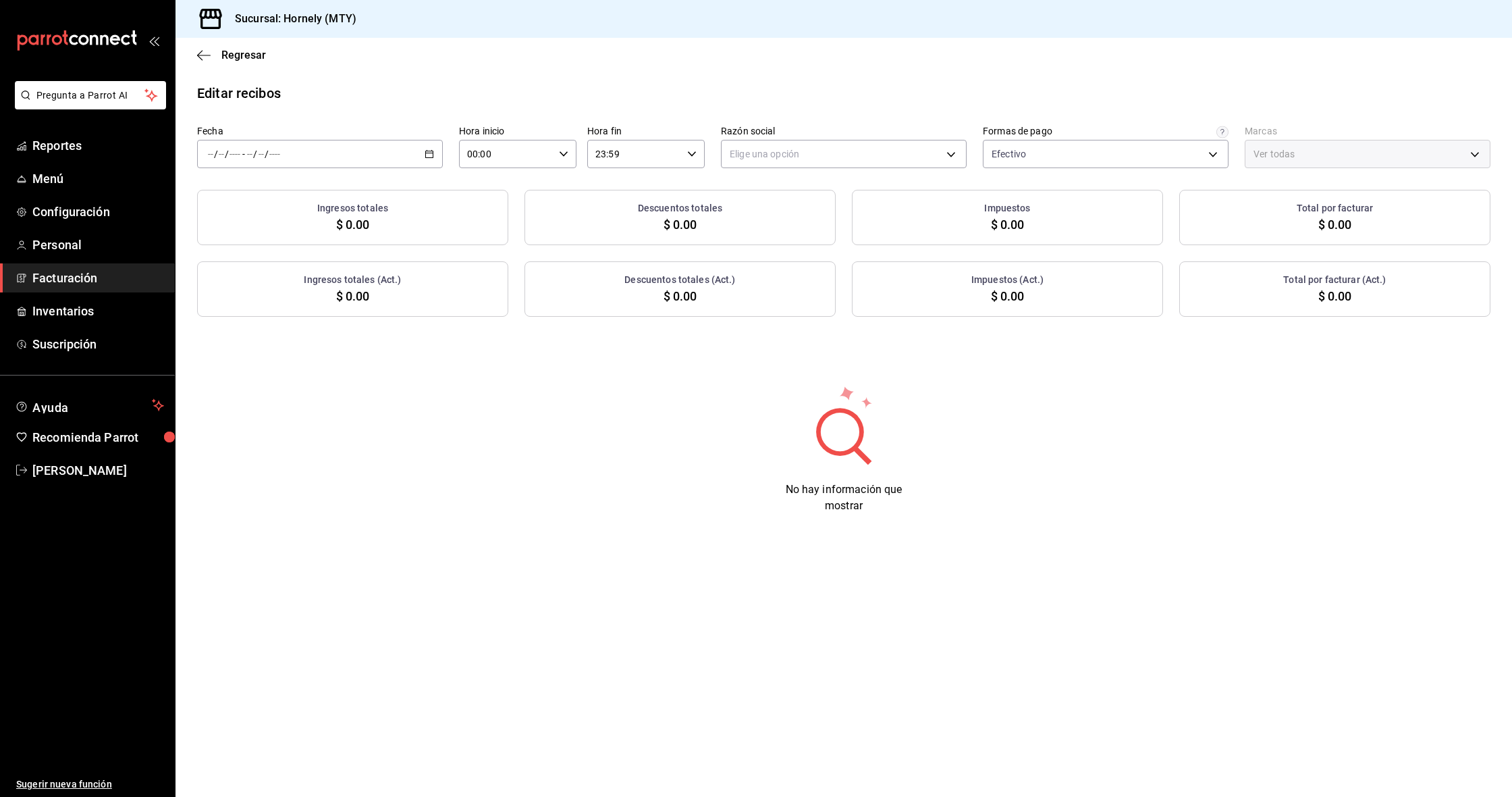
click at [430, 156] on icon "button" at bounding box center [429, 154] width 9 height 9
click at [411, 412] on div "No hay información que mostrar" at bounding box center [843, 450] width 1336 height 130
click at [405, 157] on div "/ / - / /" at bounding box center [319, 153] width 246 height 29
click at [247, 220] on span "Ayer" at bounding box center [261, 225] width 105 height 14
click at [813, 140] on body "Pregunta a Parrot AI Reportes Menú Configuración Personal Facturación Inventari…" at bounding box center [756, 398] width 1512 height 797
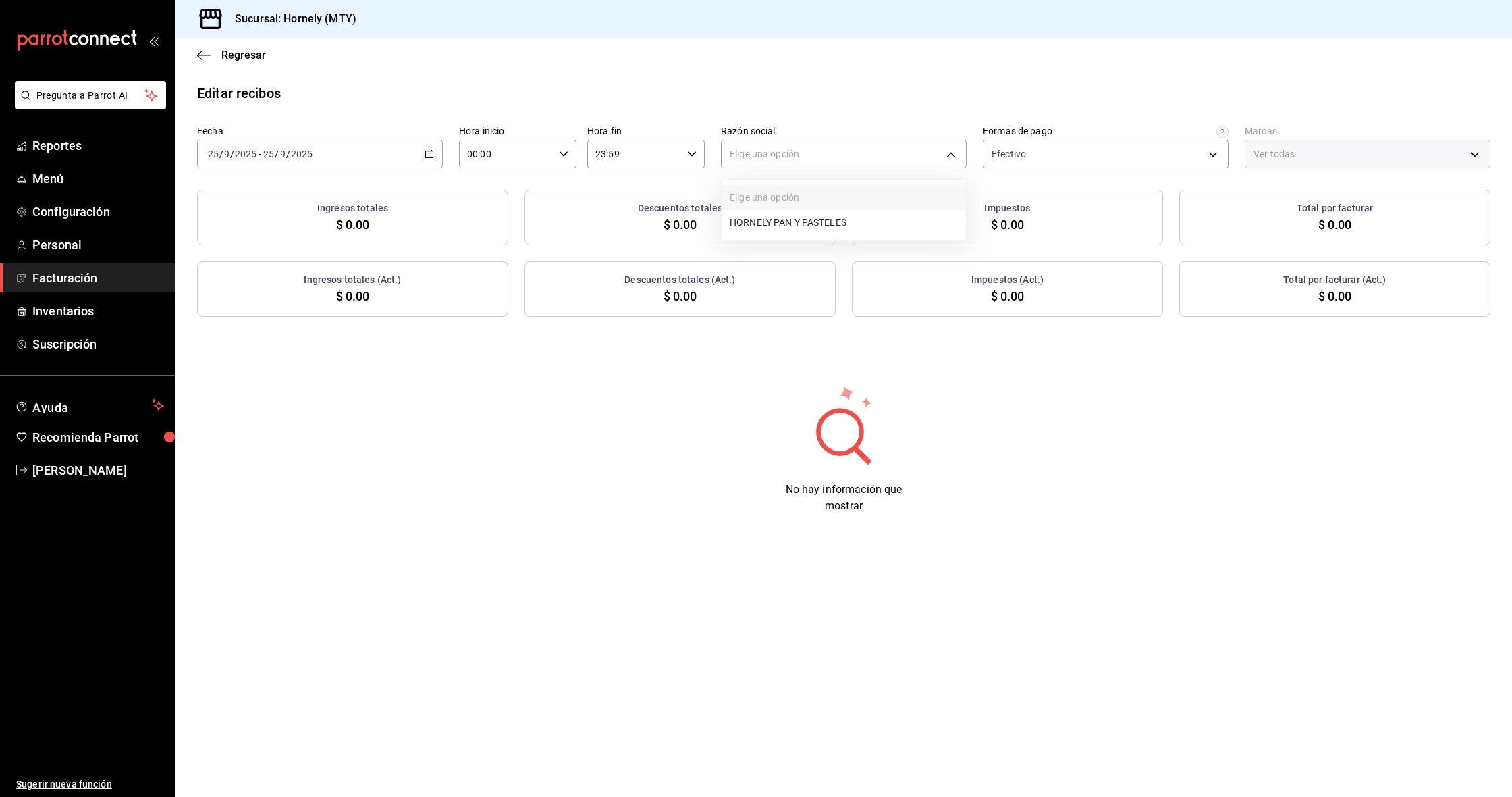
click at [788, 214] on li "HORNELY PAN Y PASTELES" at bounding box center [843, 222] width 244 height 25
type input "b2cd780a-b572-4f60-9a57-482b6a6c9eaf"
type input "f940d65f-f315-40ad-96cd-36aca2dc56c6"
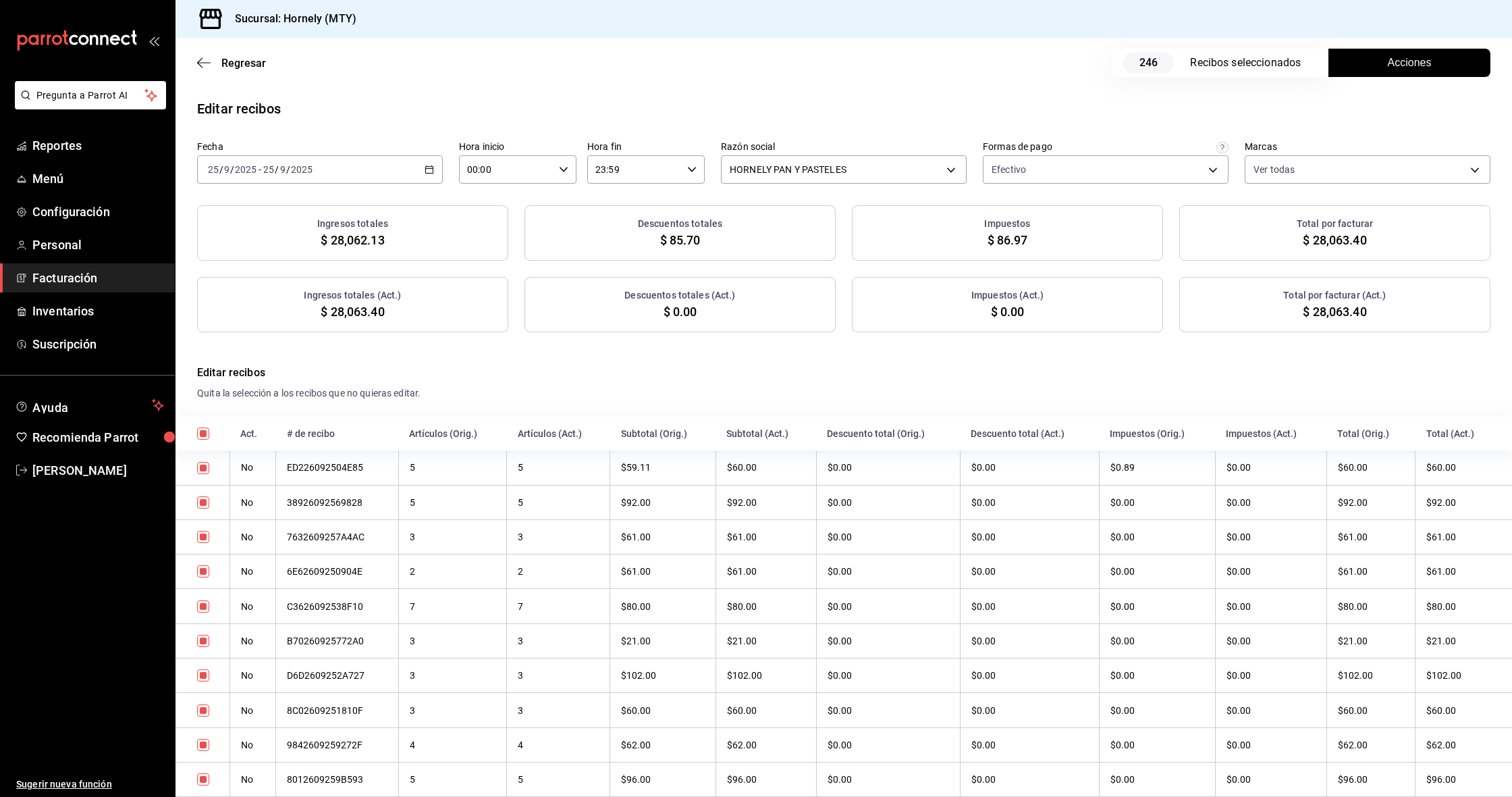
click at [1425, 56] on span "Acciones" at bounding box center [1410, 62] width 44 height 16
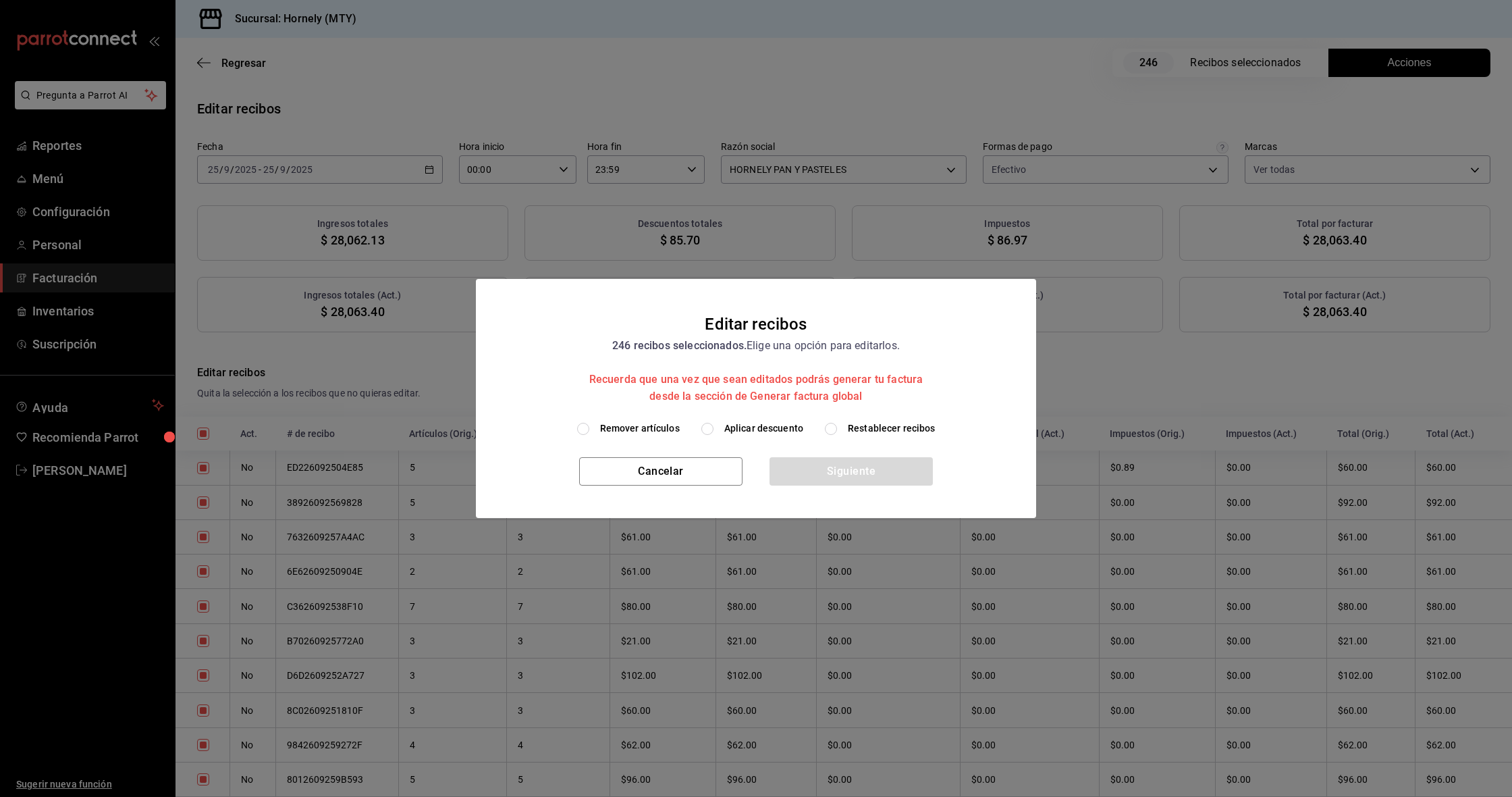
click at [743, 422] on span "Aplicar descuento" at bounding box center [763, 428] width 79 height 14
click at [713, 423] on input "Aplicar descuento" at bounding box center [707, 428] width 12 height 12
radio input "true"
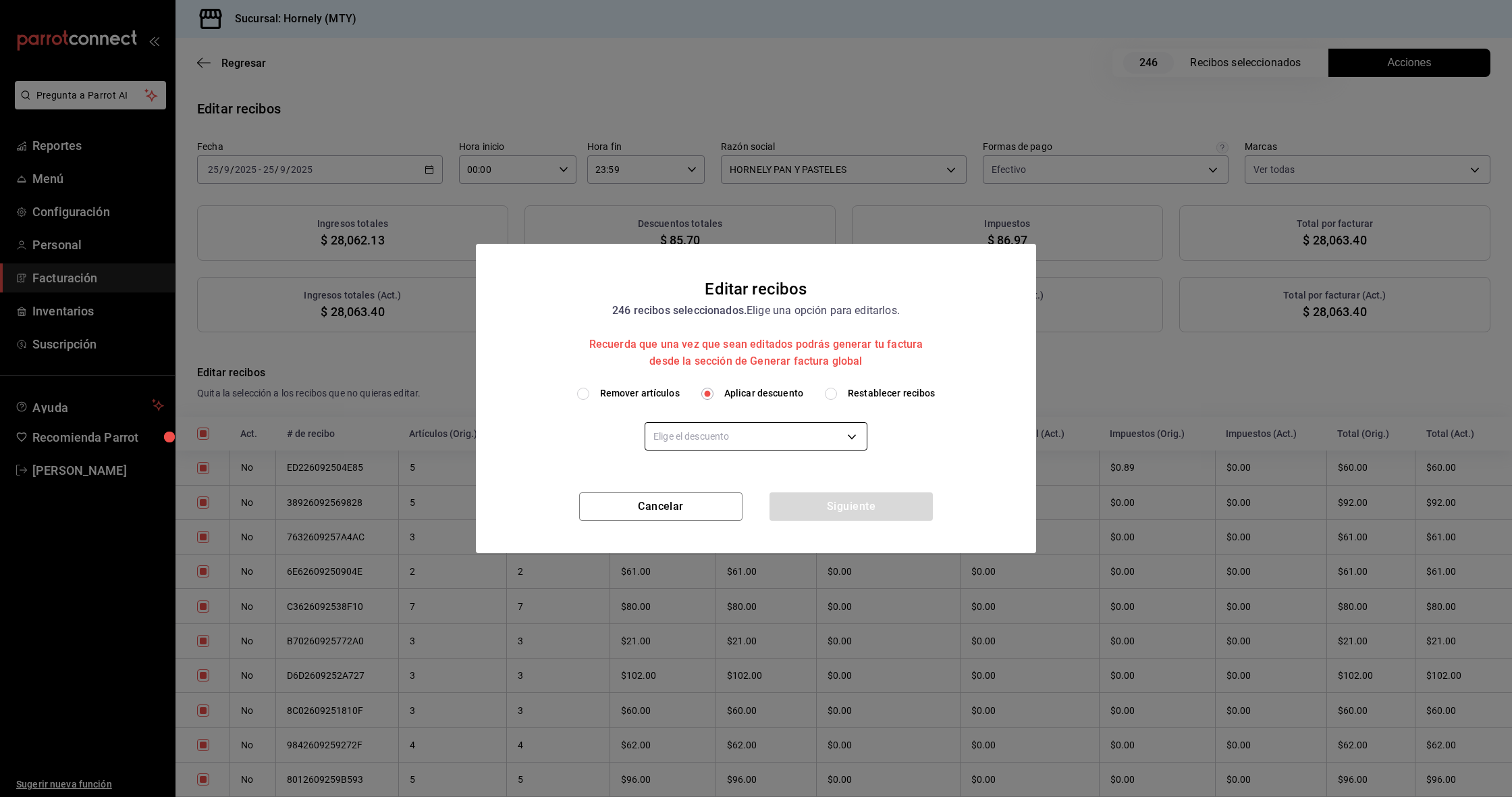
click at [746, 443] on body "Pregunta a Parrot AI Reportes Menú Configuración Personal Facturación Inventari…" at bounding box center [756, 398] width 1512 height 797
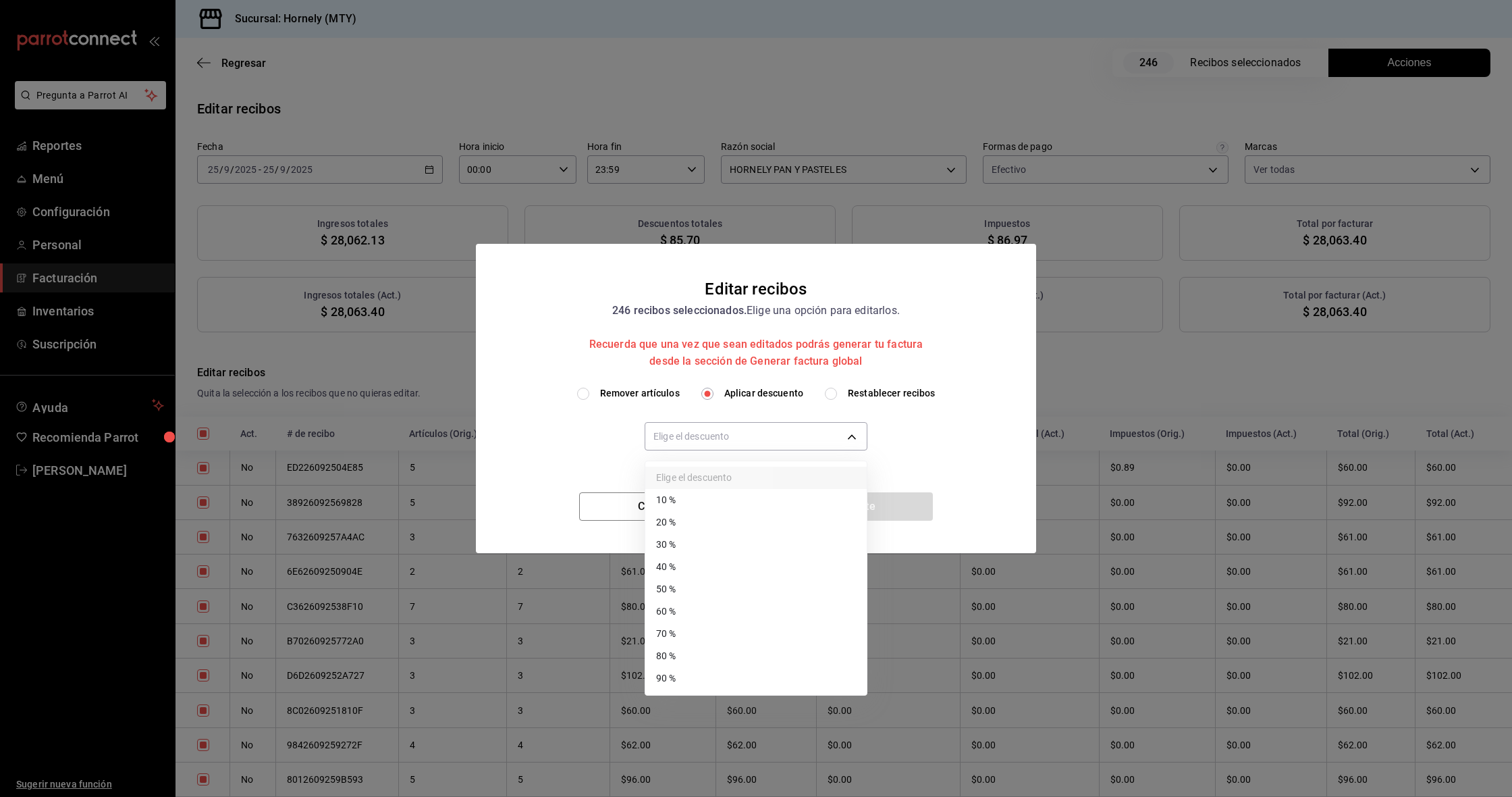
click at [740, 610] on li "60 %" at bounding box center [756, 611] width 221 height 22
type input "60"
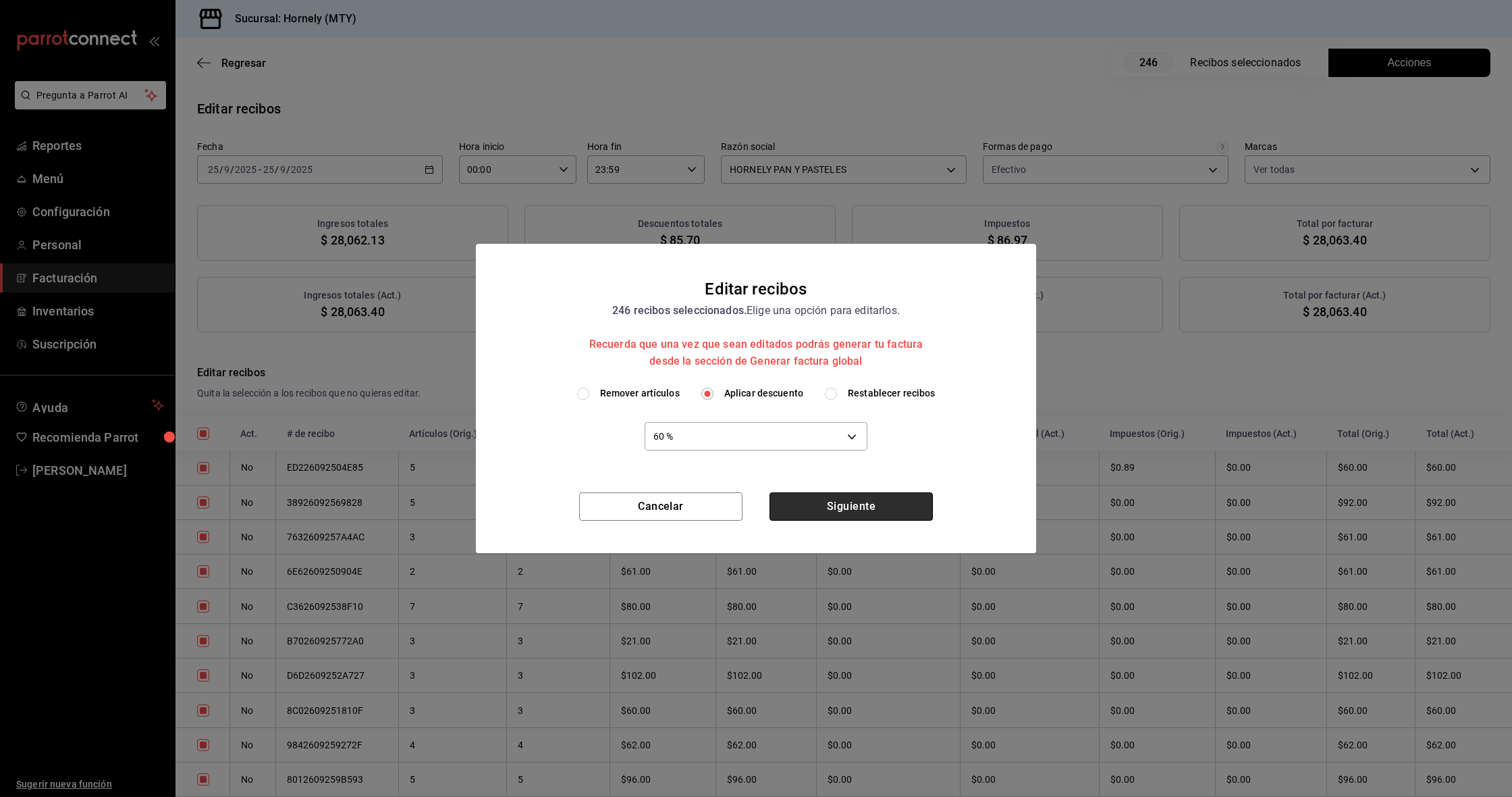
click at [827, 516] on button "Siguiente" at bounding box center [852, 506] width 163 height 29
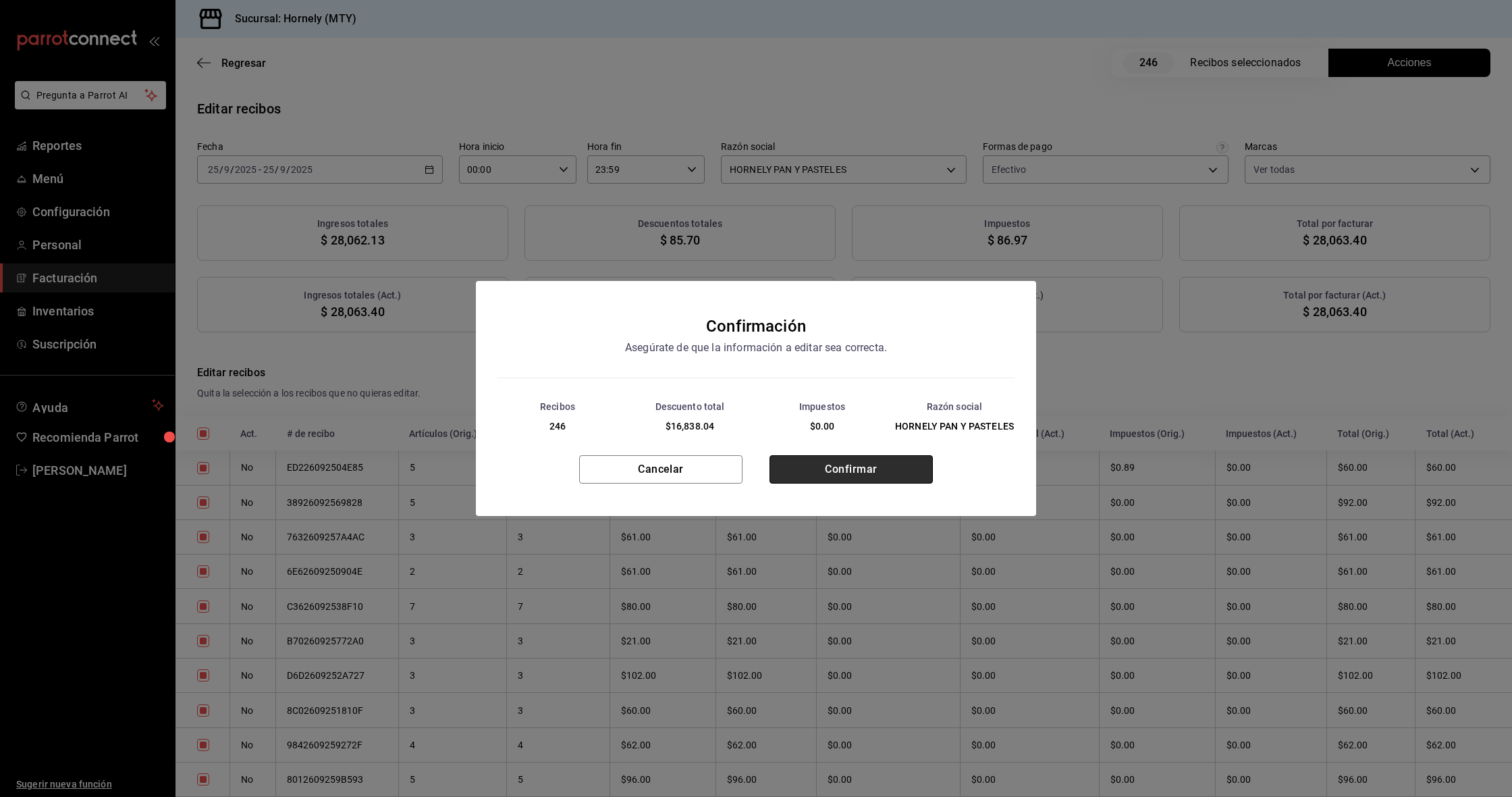
click at [848, 466] on button "Confirmar" at bounding box center [852, 469] width 163 height 29
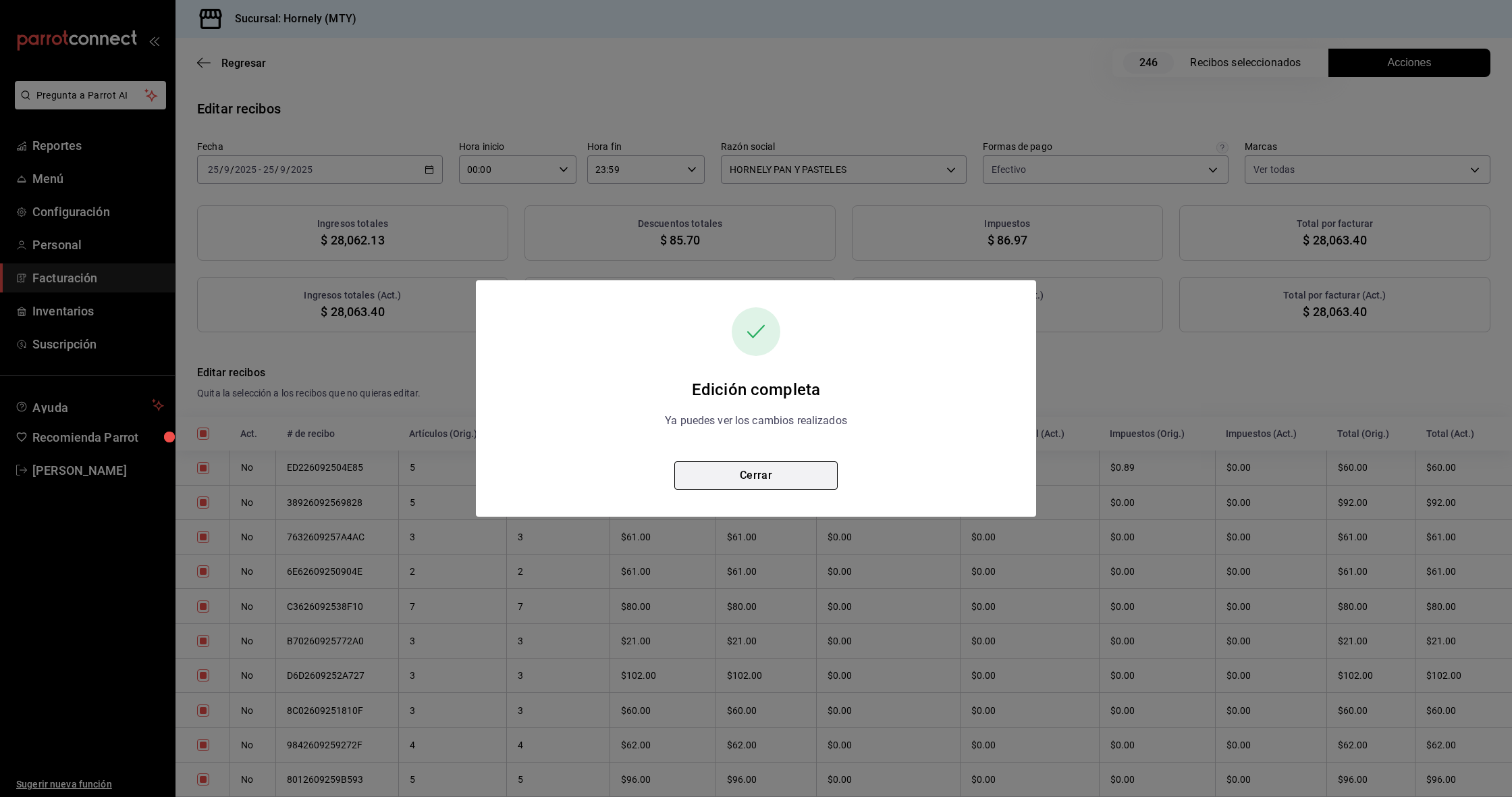
click at [776, 477] on button "Cerrar" at bounding box center [756, 476] width 163 height 29
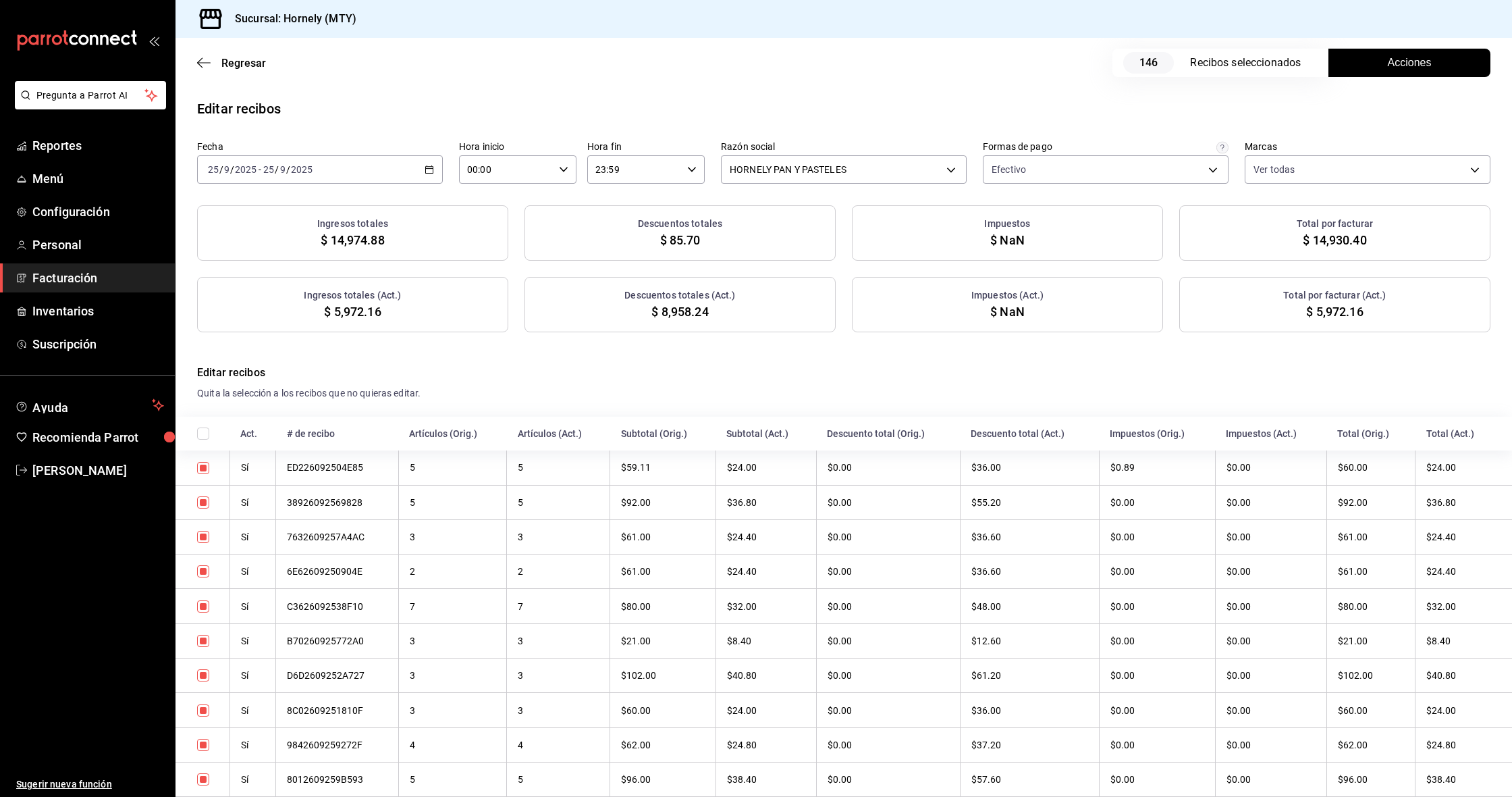
checkbox input "true"
click at [1359, 309] on span "$ 11,225.36" at bounding box center [1335, 312] width 63 height 19
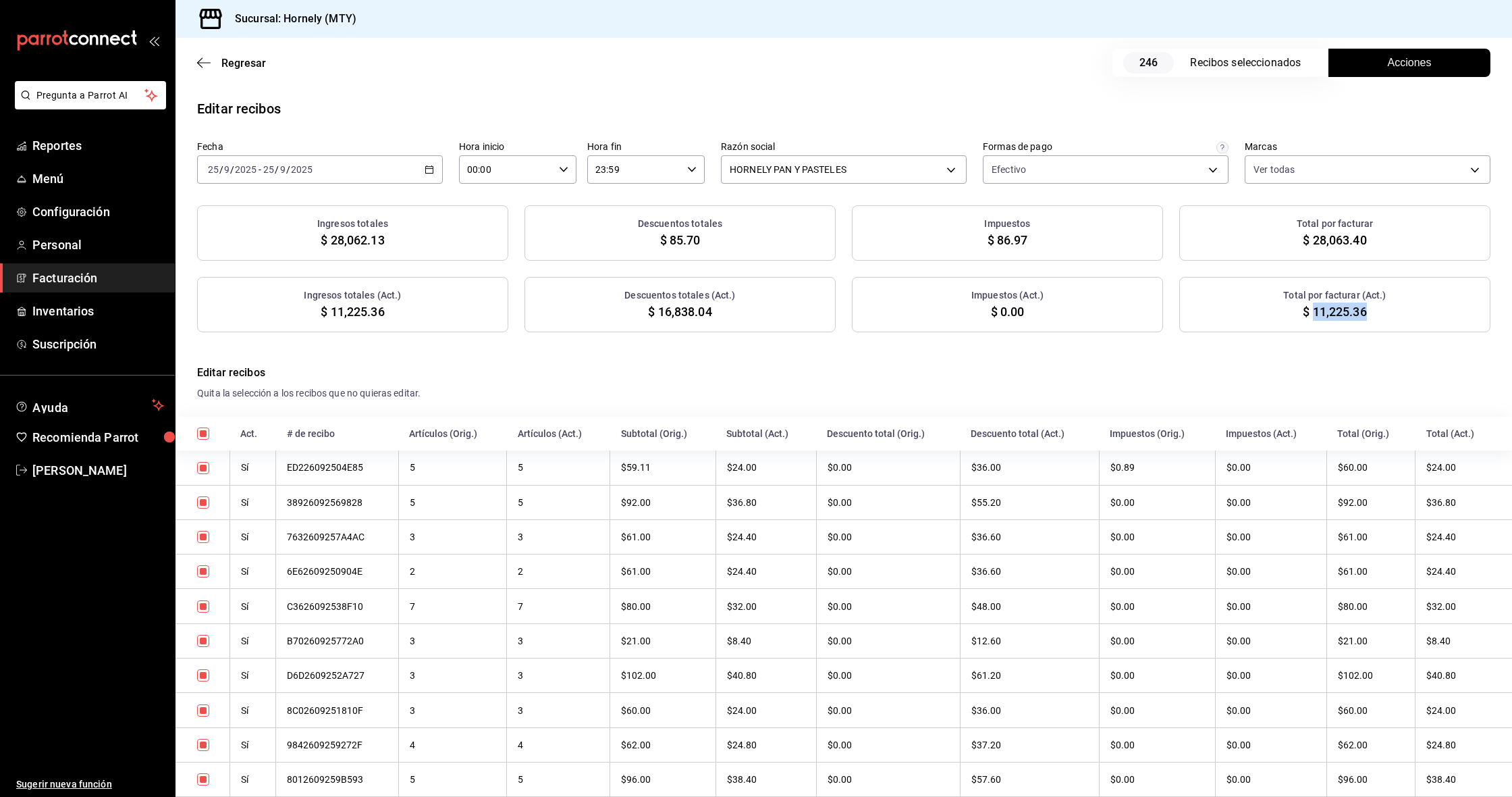
copy span "11,225.36"
click at [672, 307] on span "$ 16,838.04" at bounding box center [680, 312] width 63 height 19
click at [673, 307] on span "$ 16,838.04" at bounding box center [680, 312] width 63 height 19
click at [677, 310] on span "$ 16,838.04" at bounding box center [680, 312] width 63 height 19
click at [678, 310] on span "$ 16,838.04" at bounding box center [680, 312] width 63 height 19
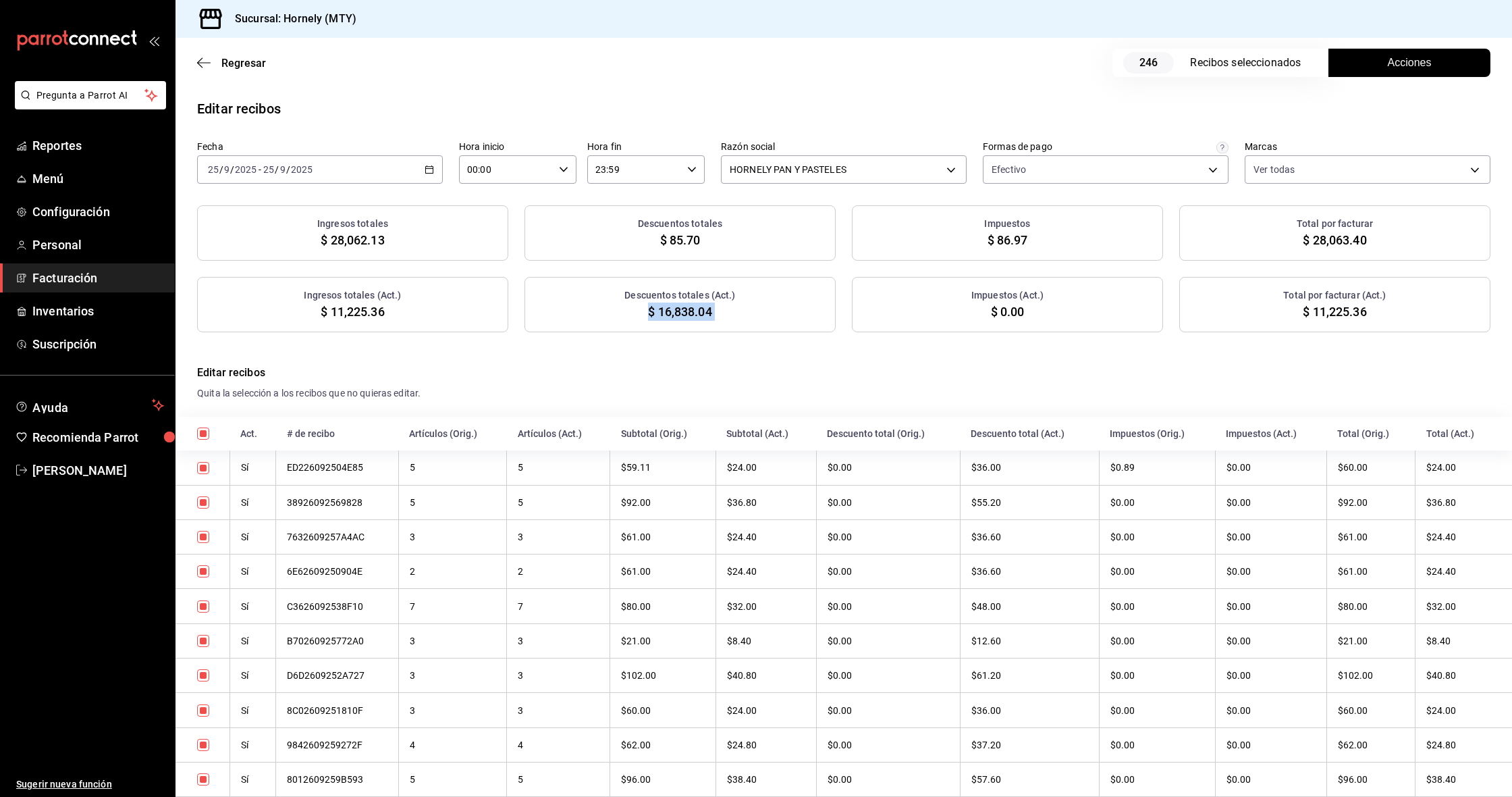
click at [678, 310] on span "$ 16,838.04" at bounding box center [680, 312] width 63 height 19
